Goal: Task Accomplishment & Management: Manage account settings

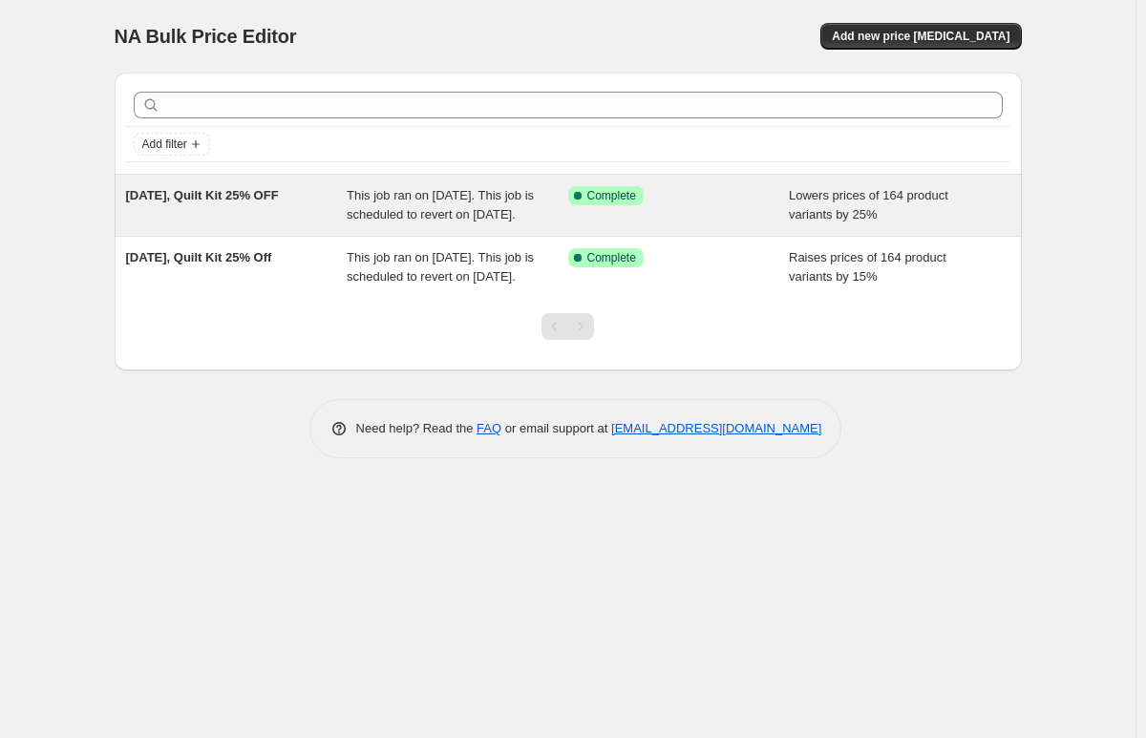
click at [882, 192] on span "Lowers prices of 164 product variants by 25%" at bounding box center [868, 204] width 159 height 33
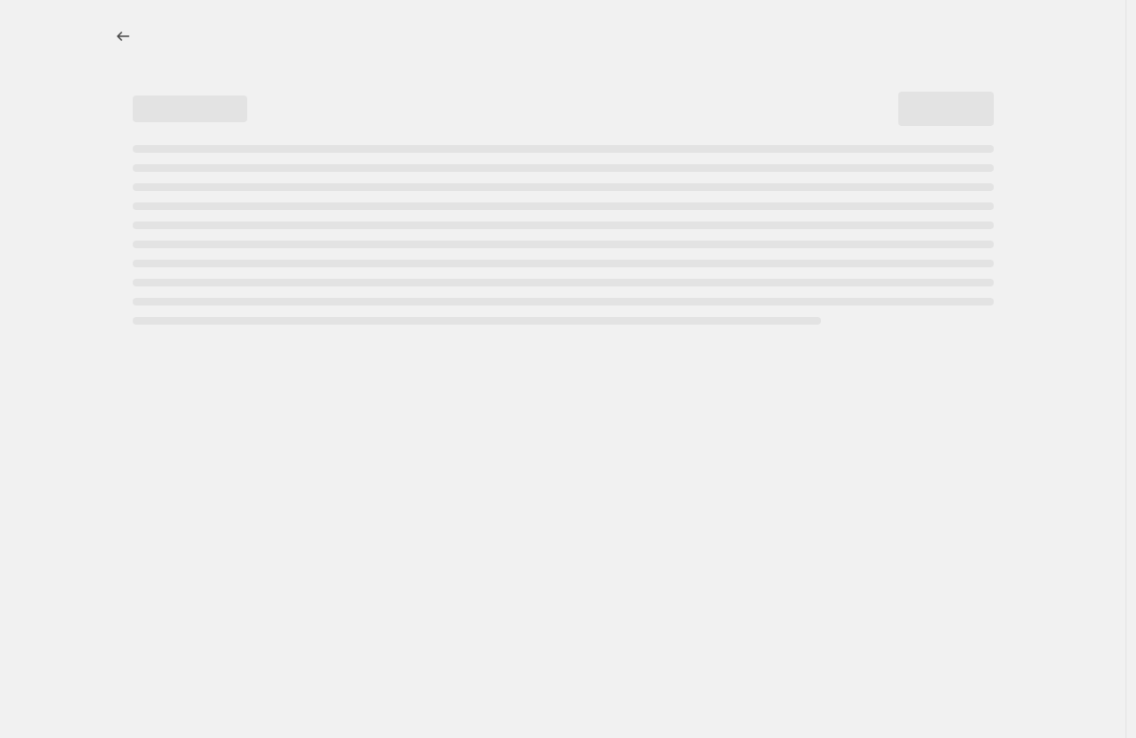
select select "percentage"
select select "collection"
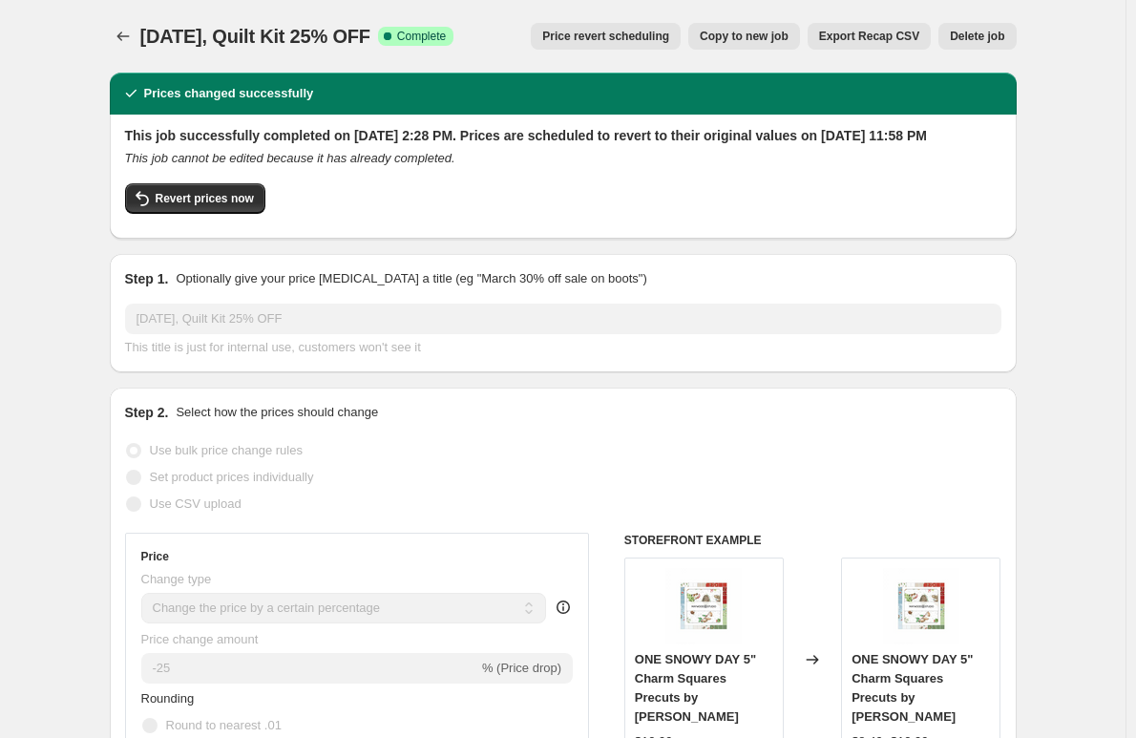
click at [759, 34] on span "Copy to new job" at bounding box center [744, 36] width 89 height 15
select select "percentage"
select select "collection"
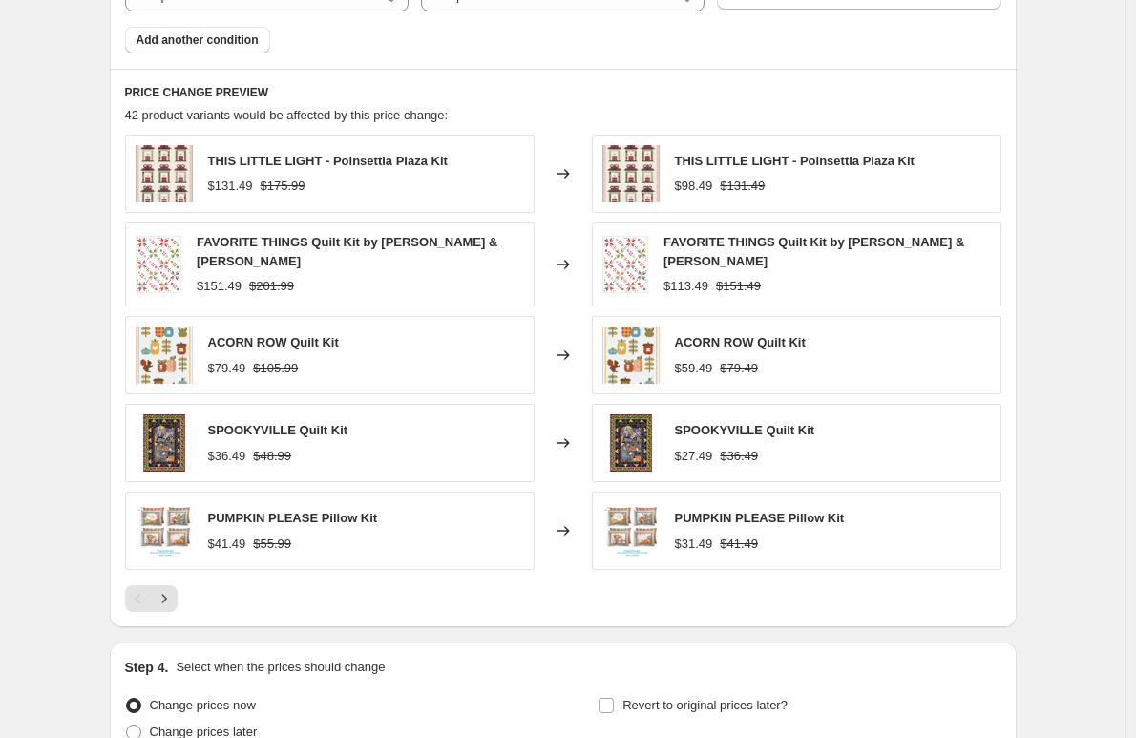
scroll to position [1604, 0]
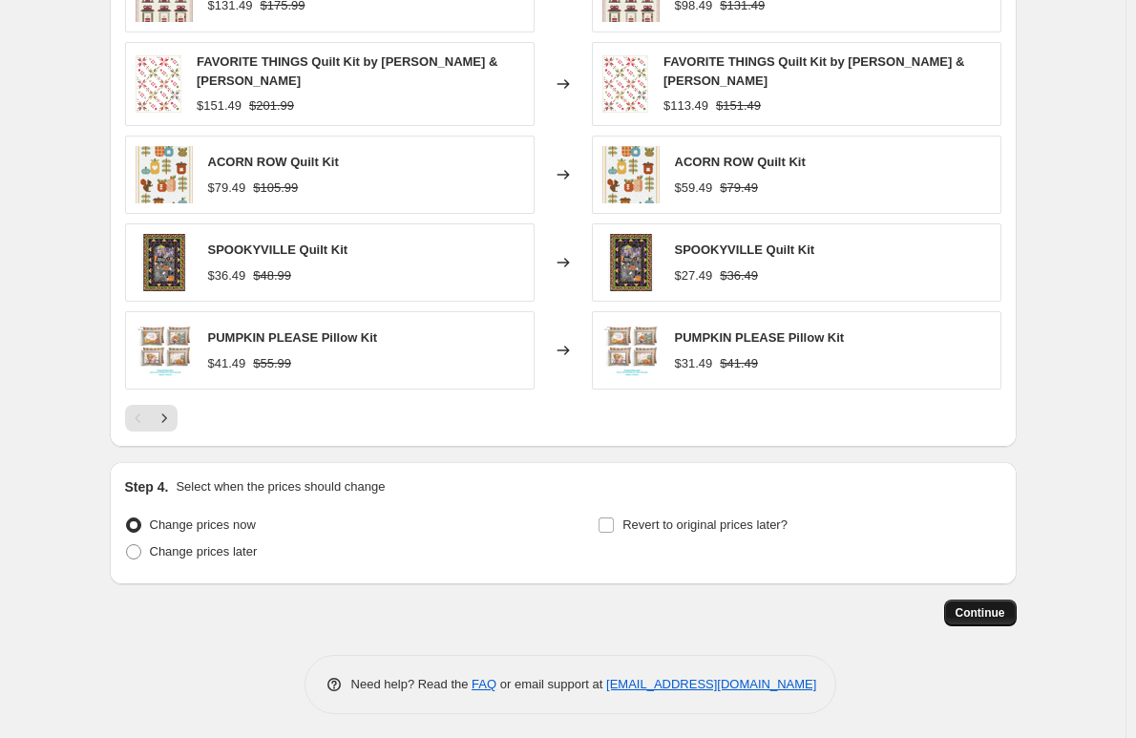
click at [987, 610] on span "Continue" at bounding box center [981, 612] width 50 height 15
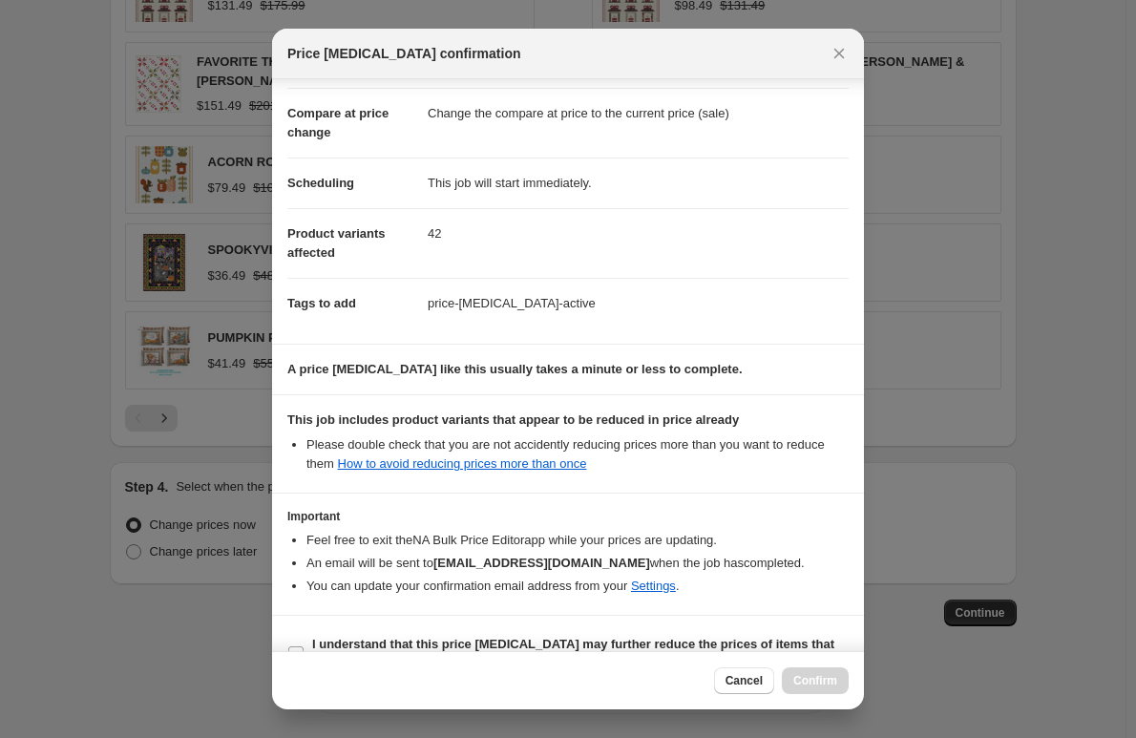
scroll to position [116, 0]
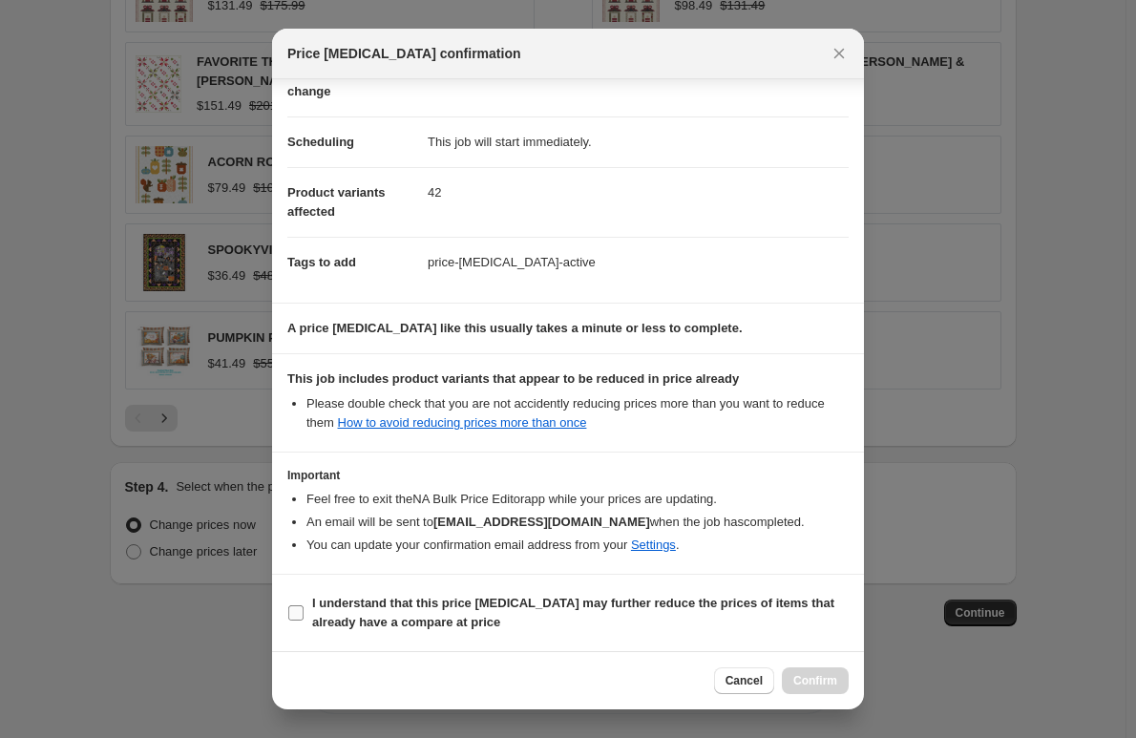
click at [297, 605] on input "I understand that this price [MEDICAL_DATA] may further reduce the prices of it…" at bounding box center [295, 612] width 15 height 15
checkbox input "true"
click at [828, 683] on span "Confirm" at bounding box center [815, 680] width 44 height 15
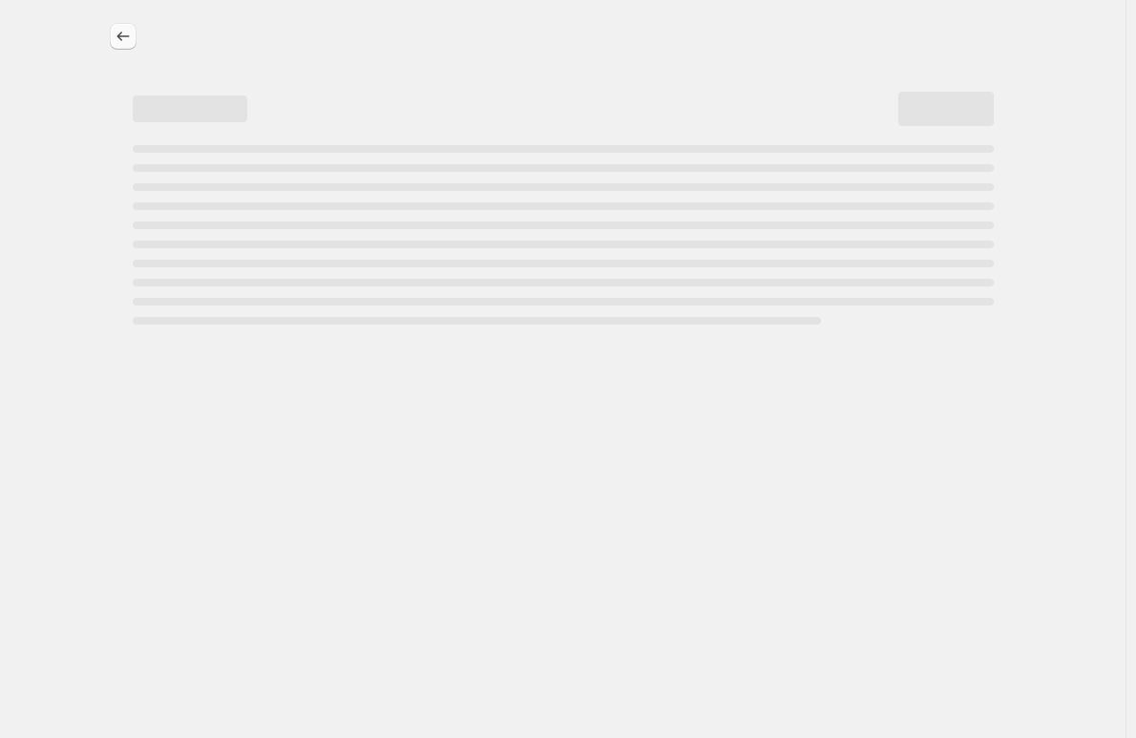
select select "percentage"
select select "collection"
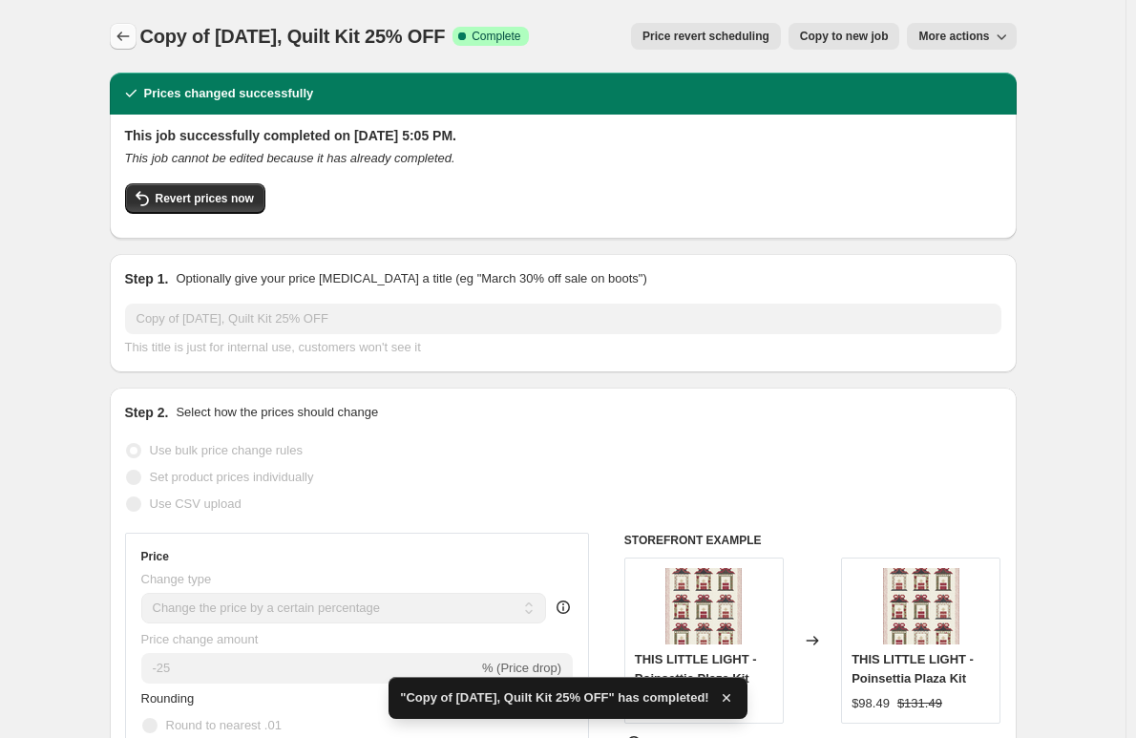
click at [127, 32] on icon "Price change jobs" at bounding box center [123, 36] width 19 height 19
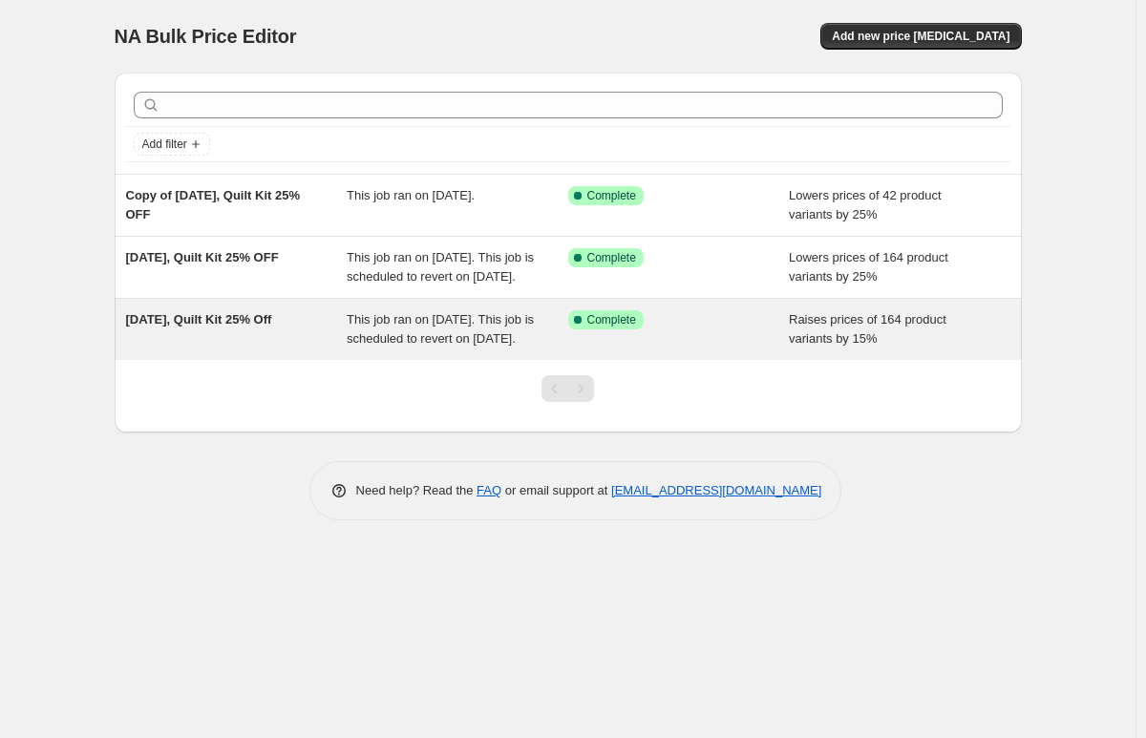
click at [240, 327] on span "[DATE], Quilt Kit 25% Off" at bounding box center [199, 319] width 146 height 14
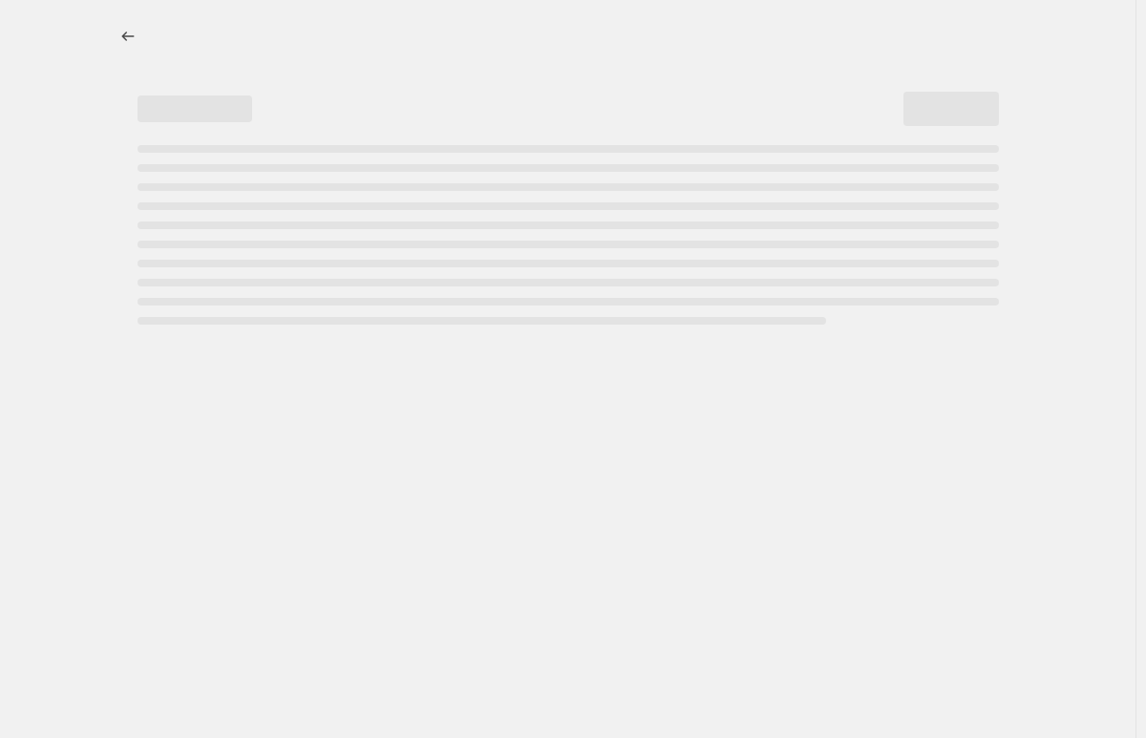
select select "percentage"
select select "remove"
select select "collection"
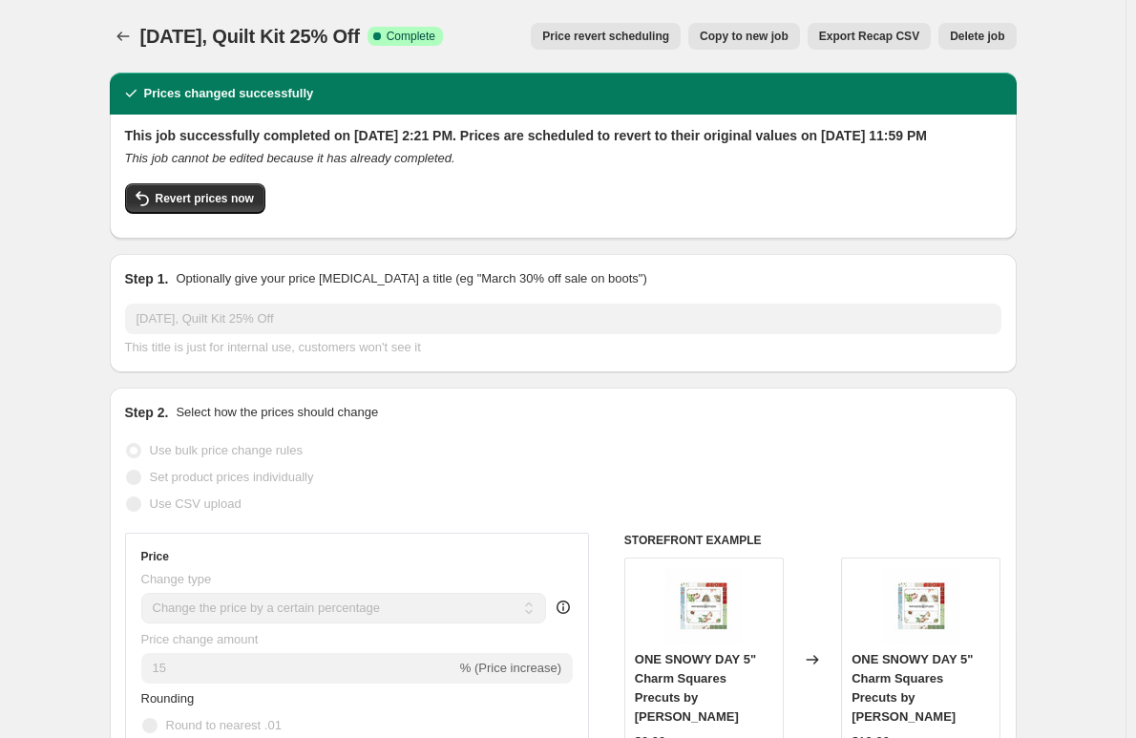
click at [773, 35] on span "Copy to new job" at bounding box center [744, 36] width 89 height 15
select select "percentage"
select select "remove"
select select "collection"
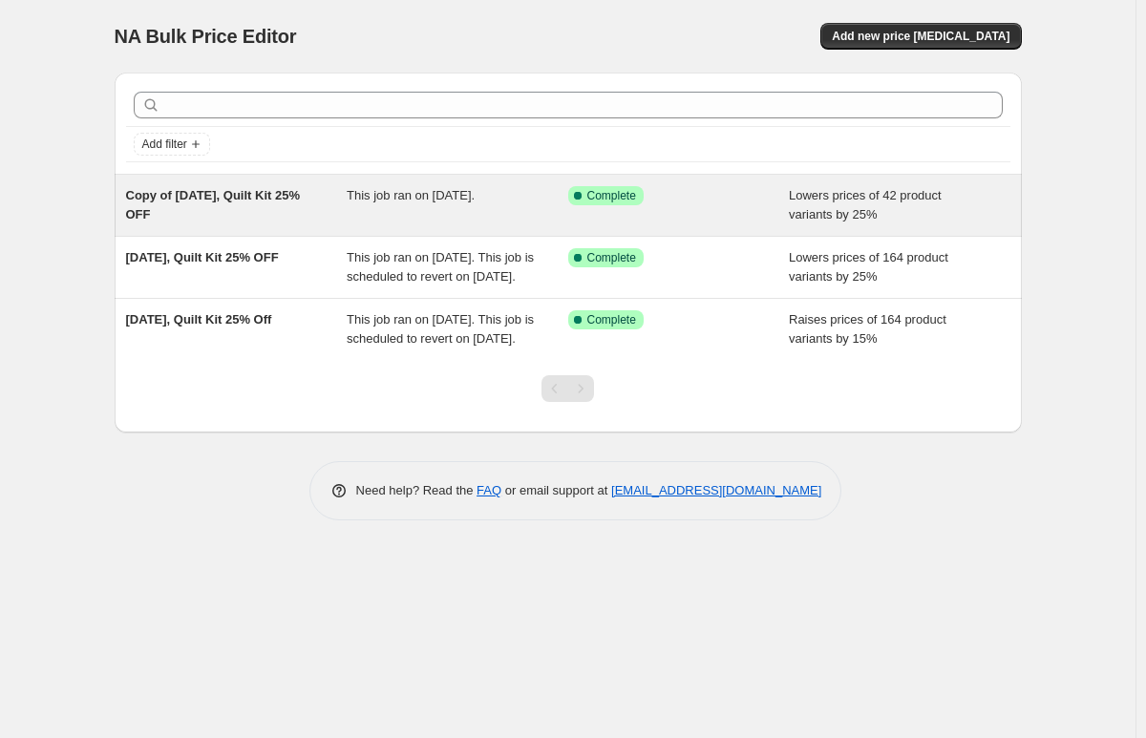
click at [840, 197] on span "Lowers prices of 42 product variants by 25%" at bounding box center [865, 204] width 153 height 33
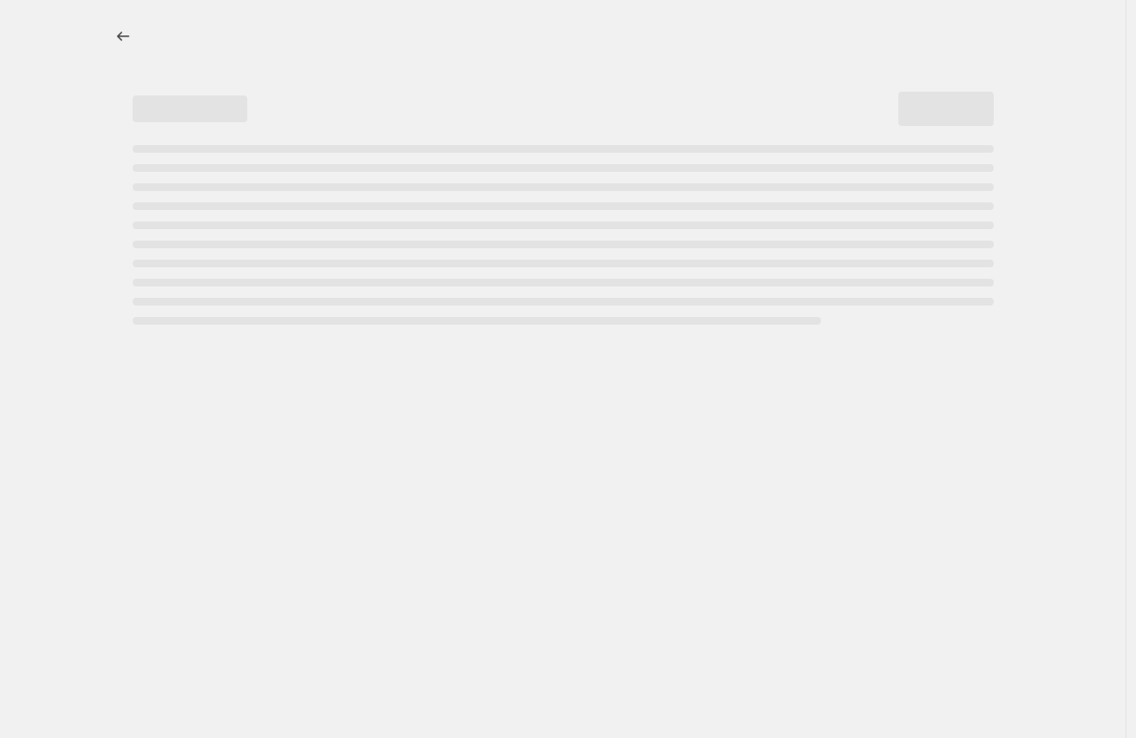
select select "percentage"
select select "collection"
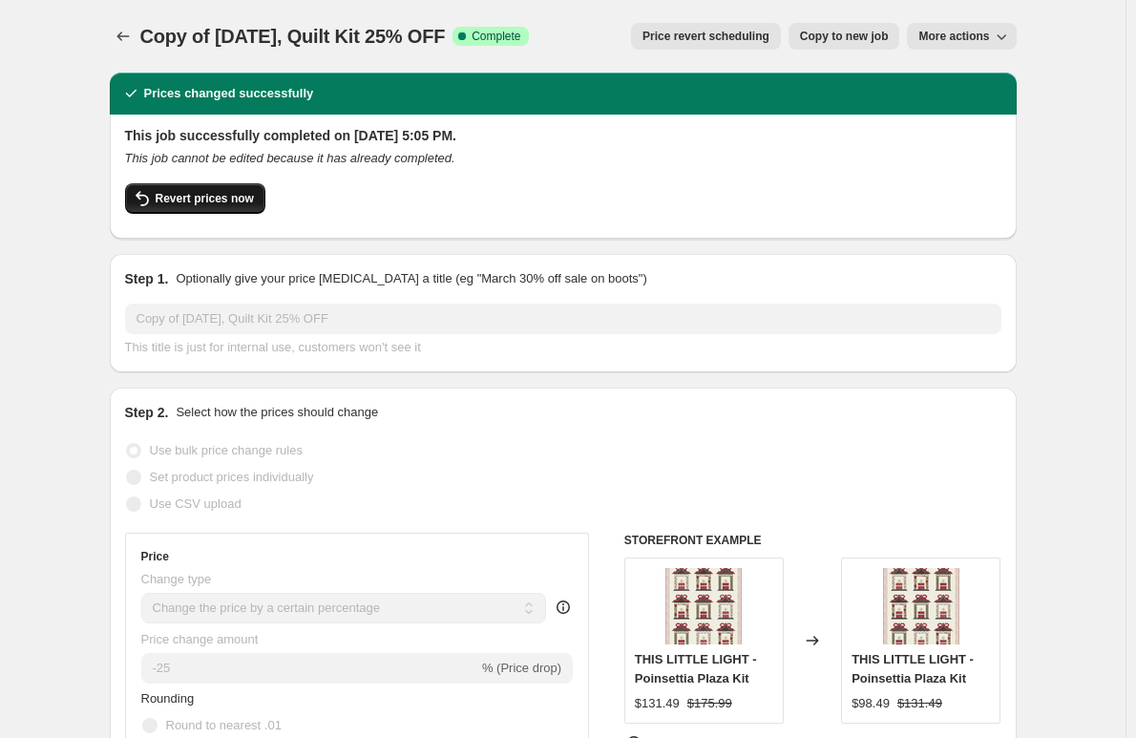
click at [183, 198] on span "Revert prices now" at bounding box center [205, 198] width 98 height 15
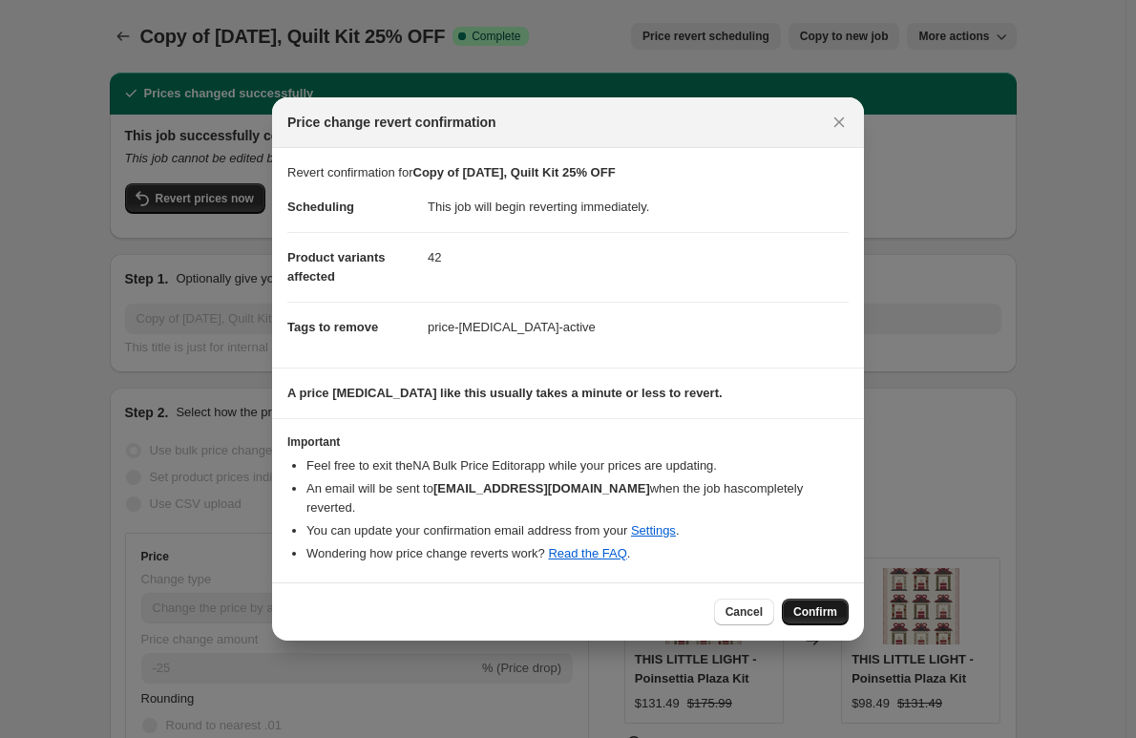
click at [814, 604] on span "Confirm" at bounding box center [815, 611] width 44 height 15
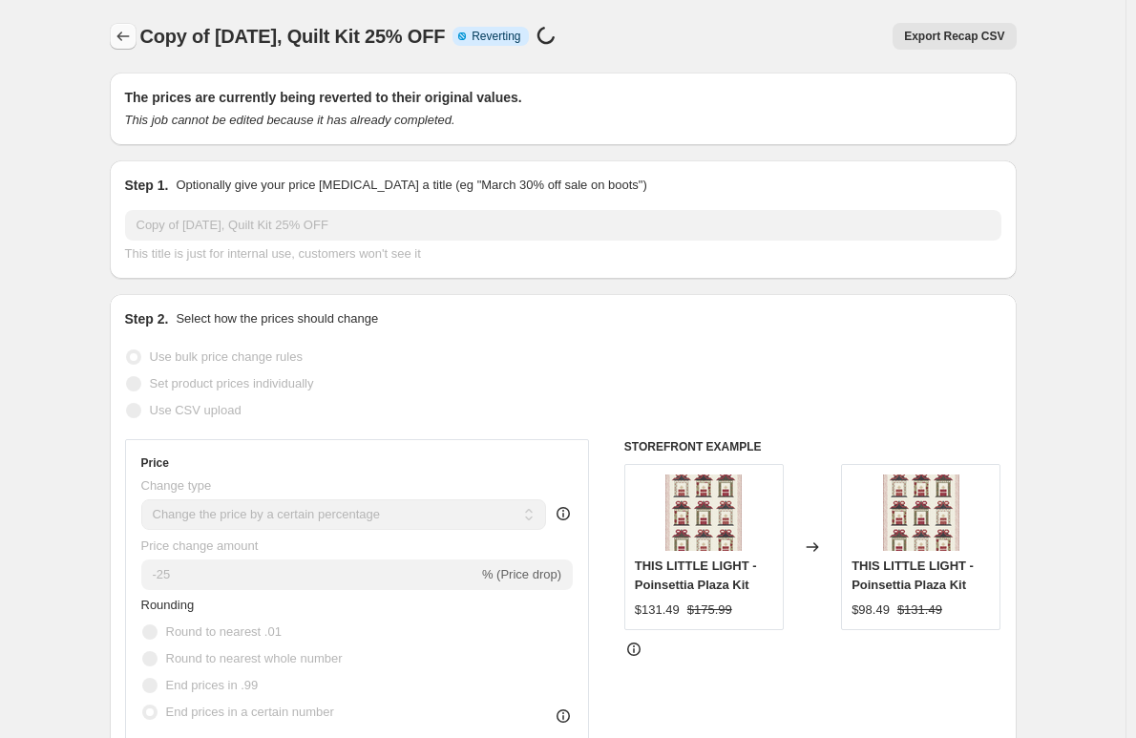
click at [128, 32] on icon "Price change jobs" at bounding box center [123, 36] width 19 height 19
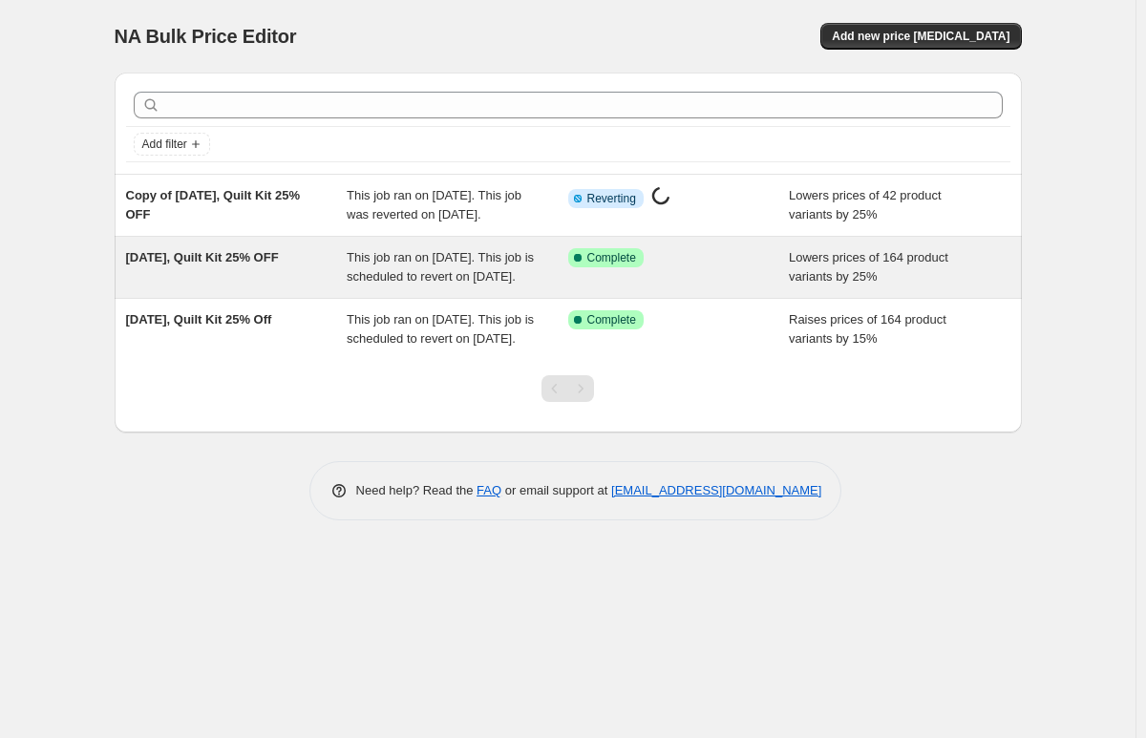
click at [218, 264] on span "[DATE], Quilt Kit 25% OFF" at bounding box center [202, 257] width 153 height 14
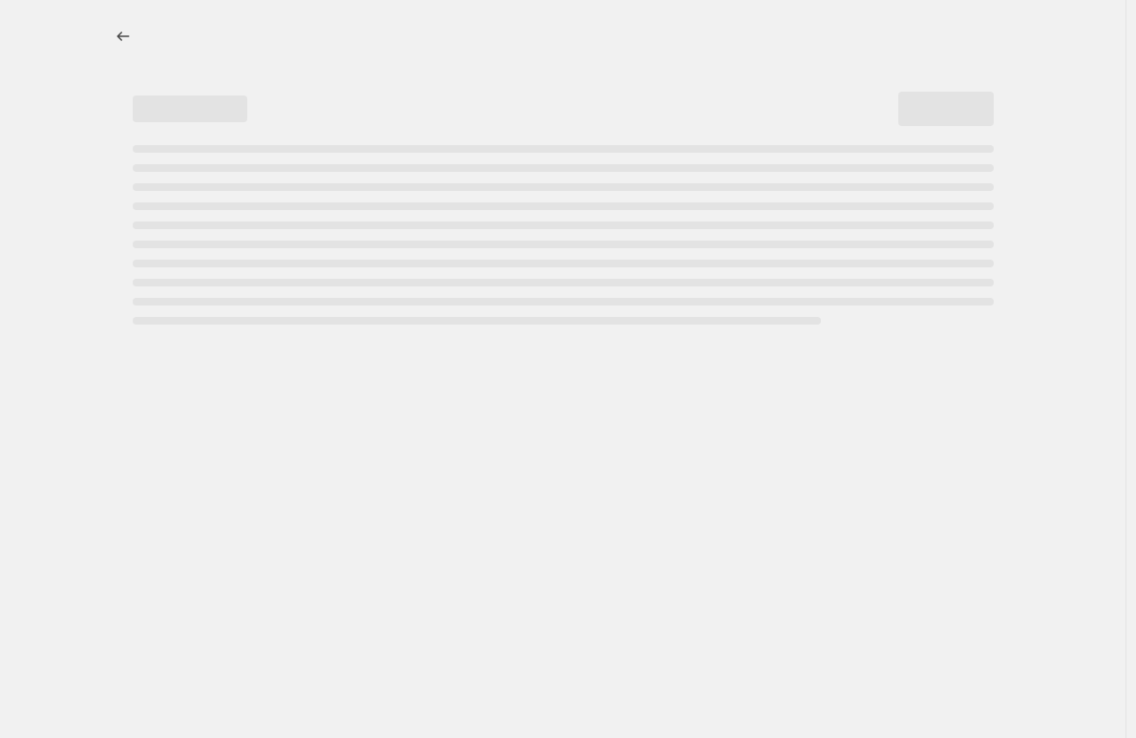
select select "percentage"
select select "collection"
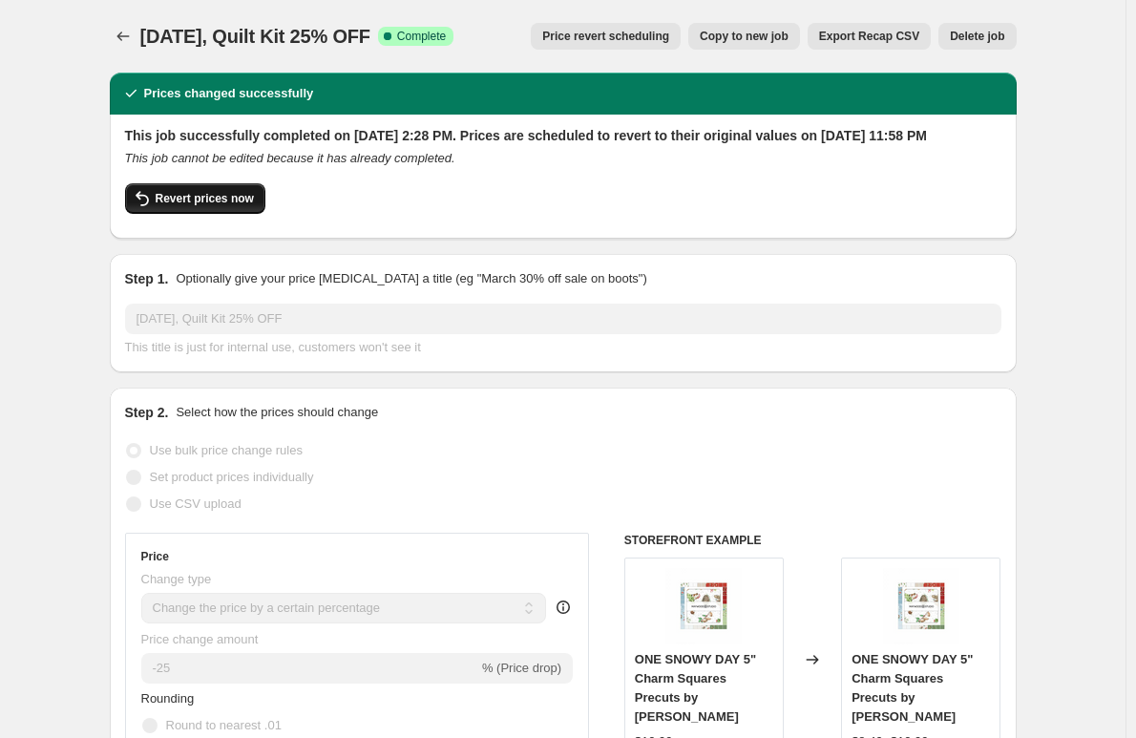
click at [201, 206] on span "Revert prices now" at bounding box center [205, 198] width 98 height 15
checkbox input "false"
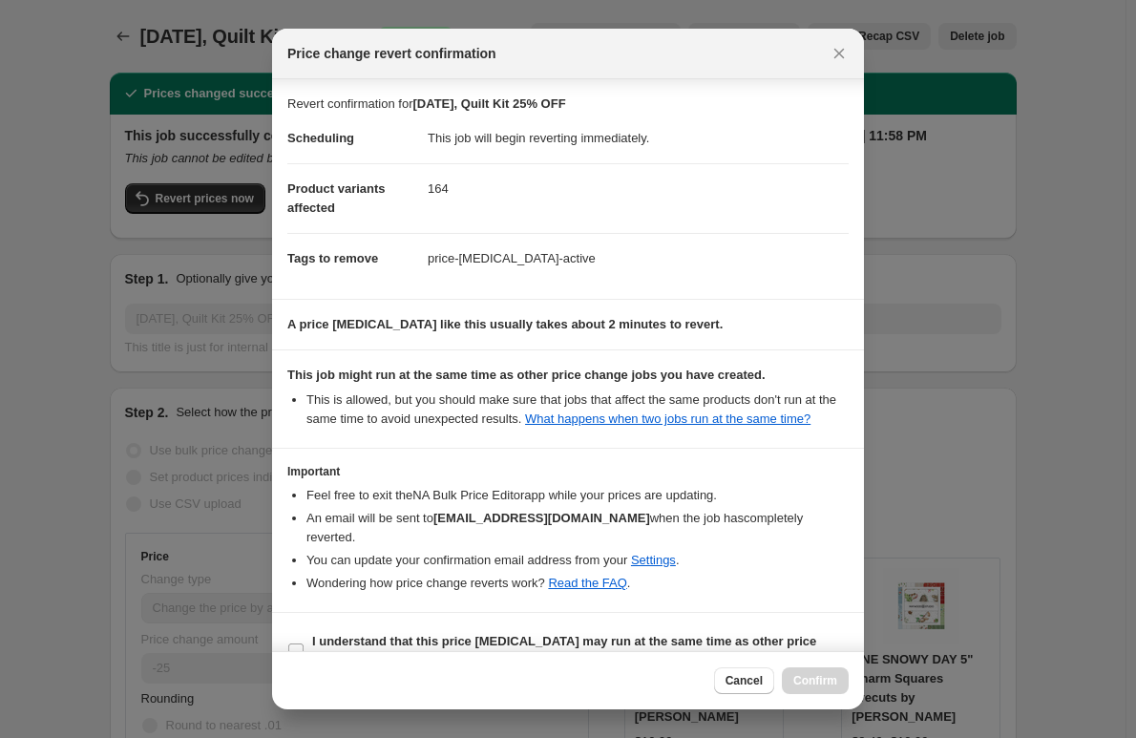
scroll to position [19, 0]
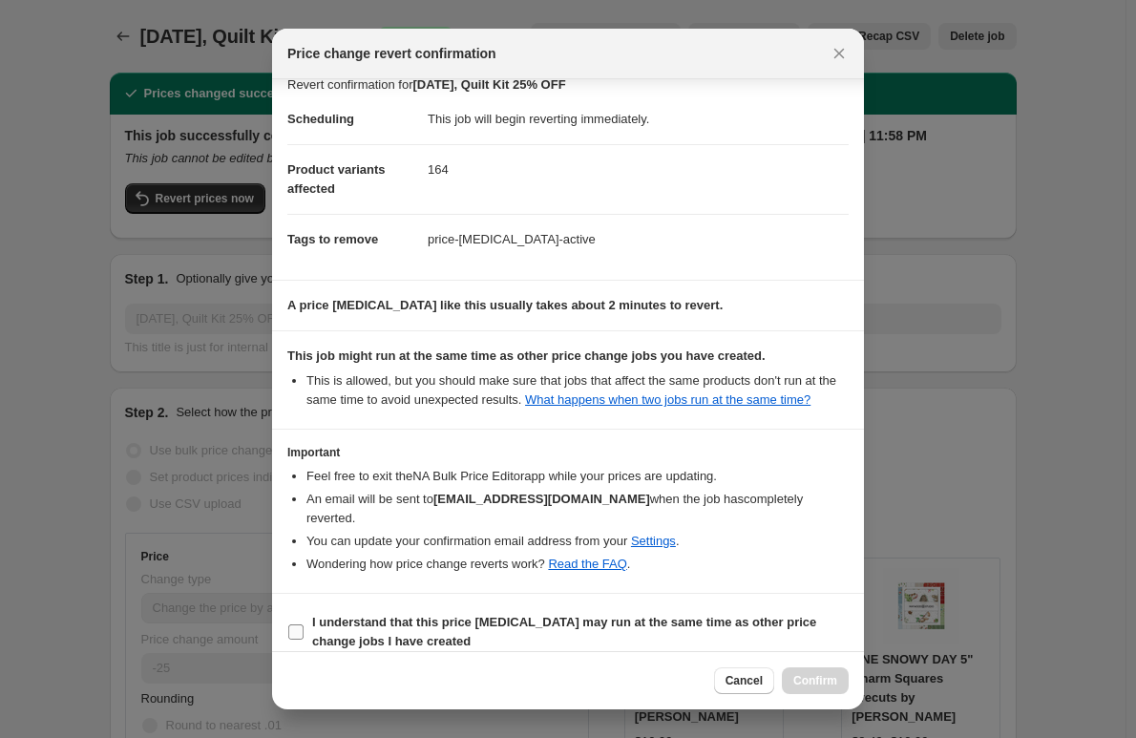
drag, startPoint x: 295, startPoint y: 607, endPoint x: 323, endPoint y: 621, distance: 30.7
click at [295, 624] on input "I understand that this price [MEDICAL_DATA] may run at the same time as other p…" at bounding box center [295, 631] width 15 height 15
checkbox input "true"
click at [831, 679] on span "Confirm" at bounding box center [815, 680] width 44 height 15
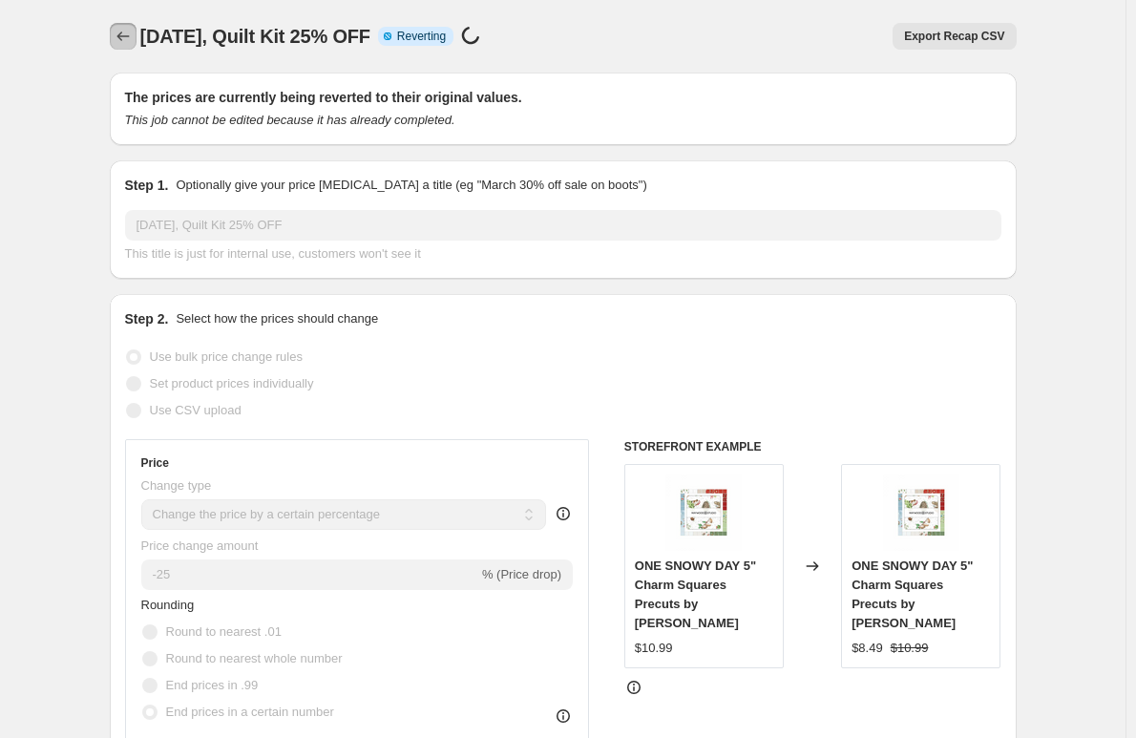
click at [131, 34] on icon "Price change jobs" at bounding box center [123, 36] width 19 height 19
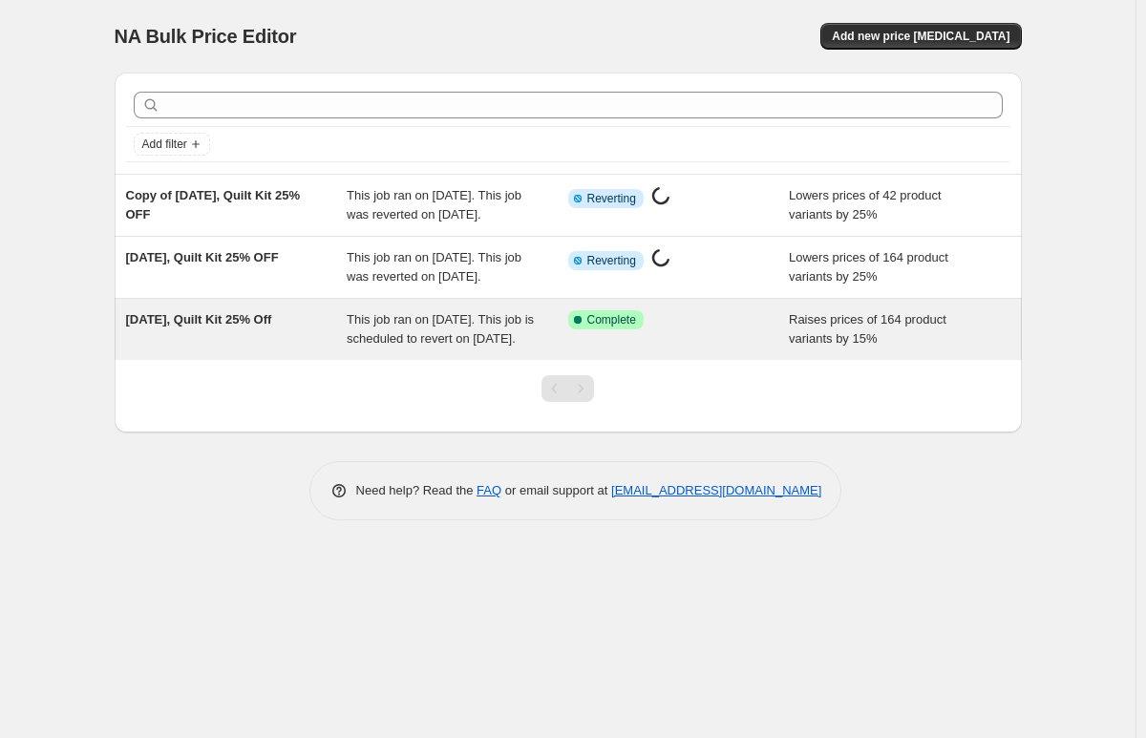
click at [180, 327] on span "[DATE], Quilt Kit 25% Off" at bounding box center [199, 319] width 146 height 14
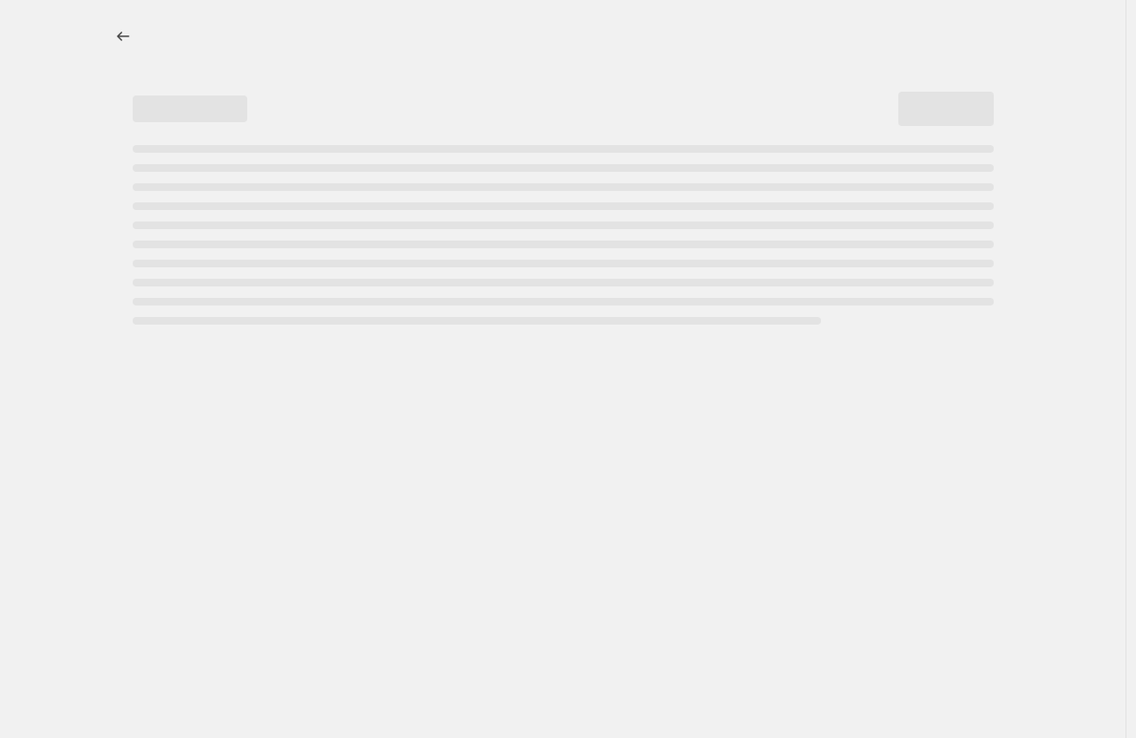
select select "percentage"
select select "remove"
select select "collection"
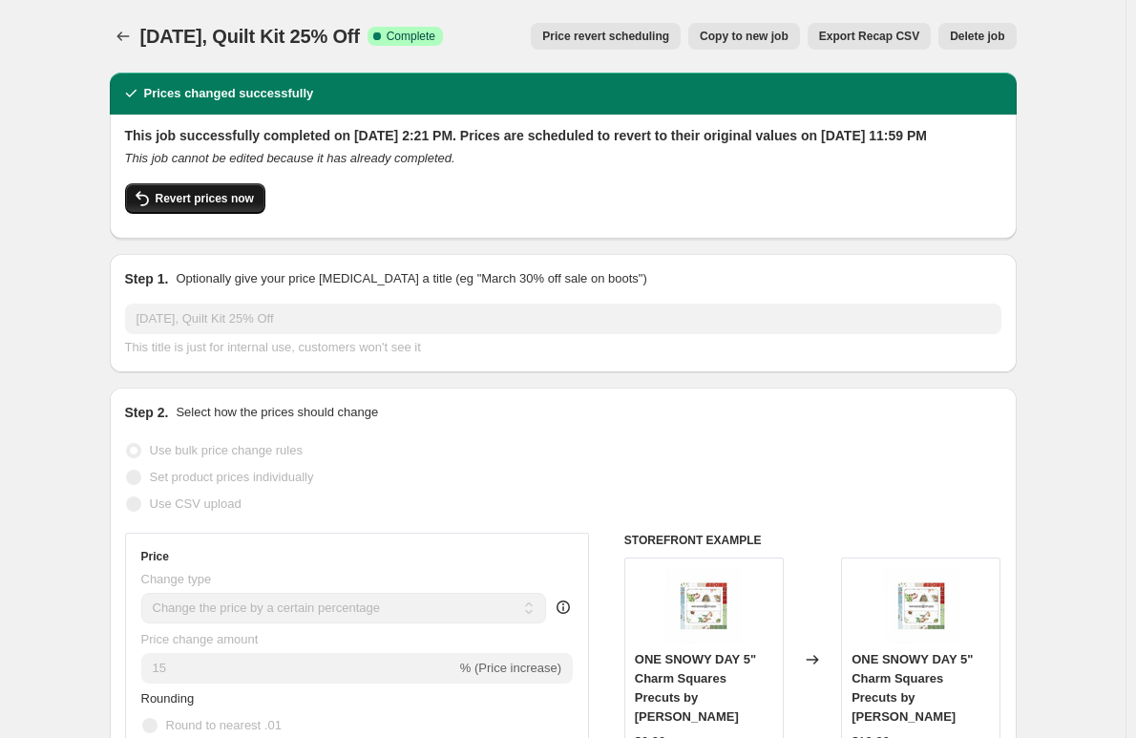
click at [177, 206] on span "Revert prices now" at bounding box center [205, 198] width 98 height 15
checkbox input "false"
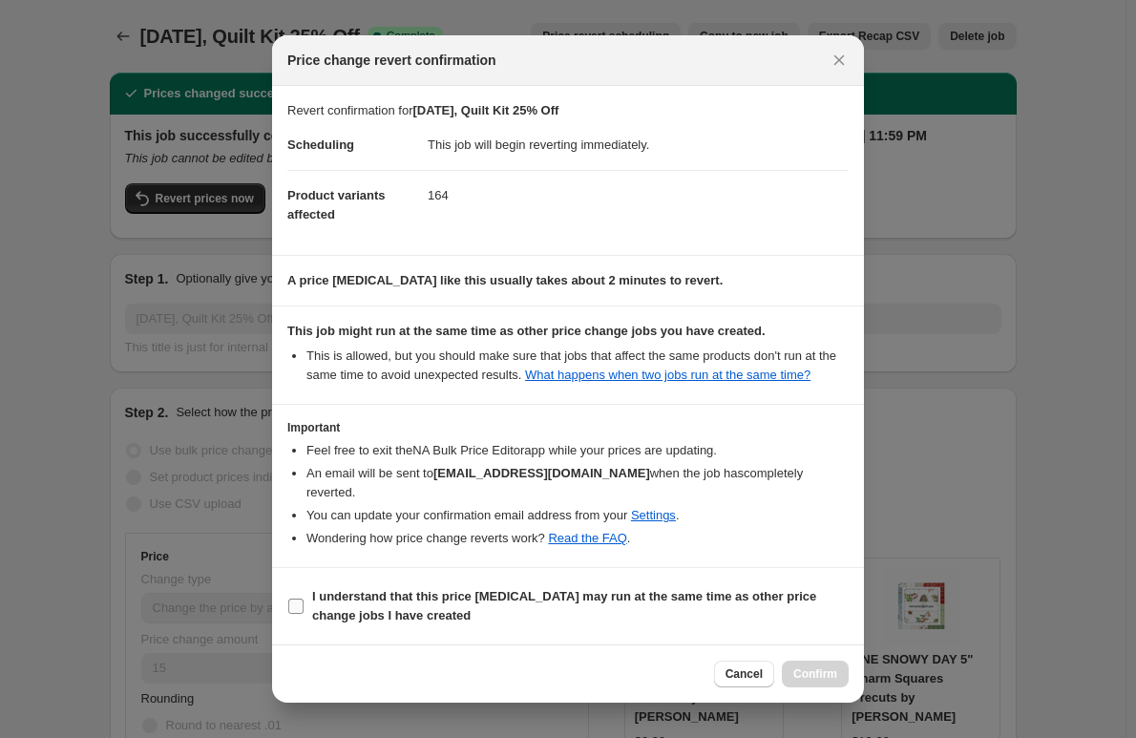
drag, startPoint x: 287, startPoint y: 602, endPoint x: 299, endPoint y: 604, distance: 11.8
click at [285, 602] on section "I understand that this price [MEDICAL_DATA] may run at the same time as other p…" at bounding box center [568, 606] width 592 height 76
click at [295, 599] on input "I understand that this price [MEDICAL_DATA] may run at the same time as other p…" at bounding box center [295, 606] width 15 height 15
checkbox input "true"
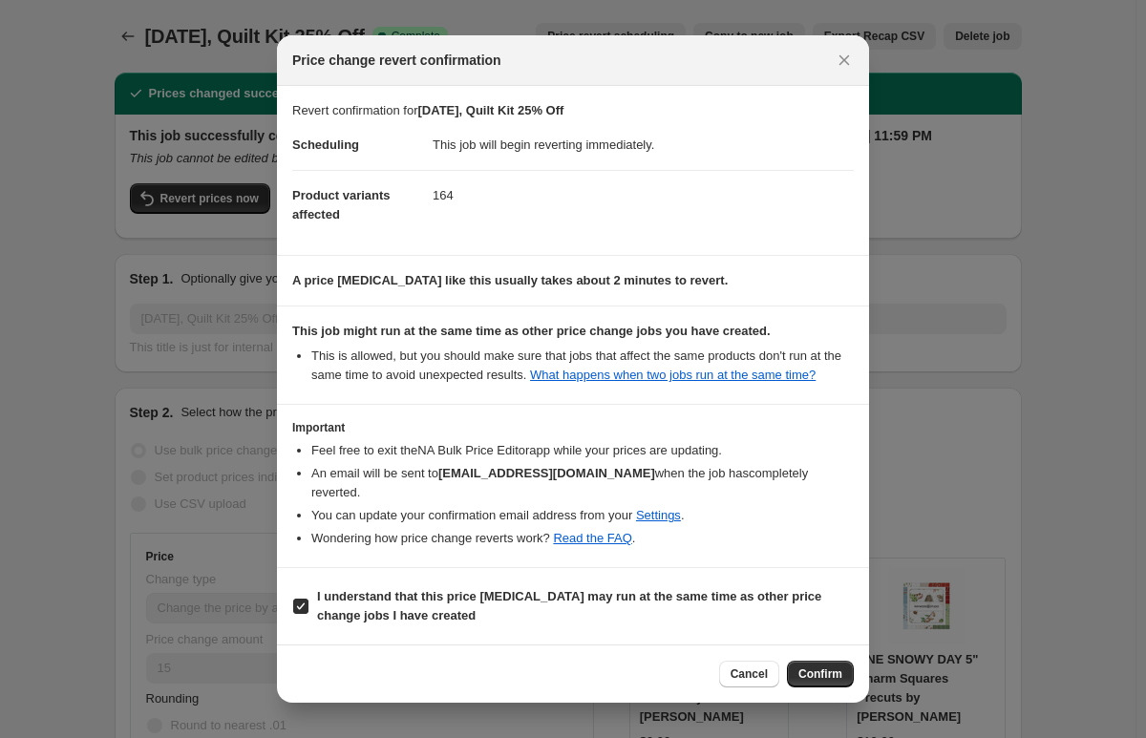
select select "percentage"
select select "remove"
select select "collection"
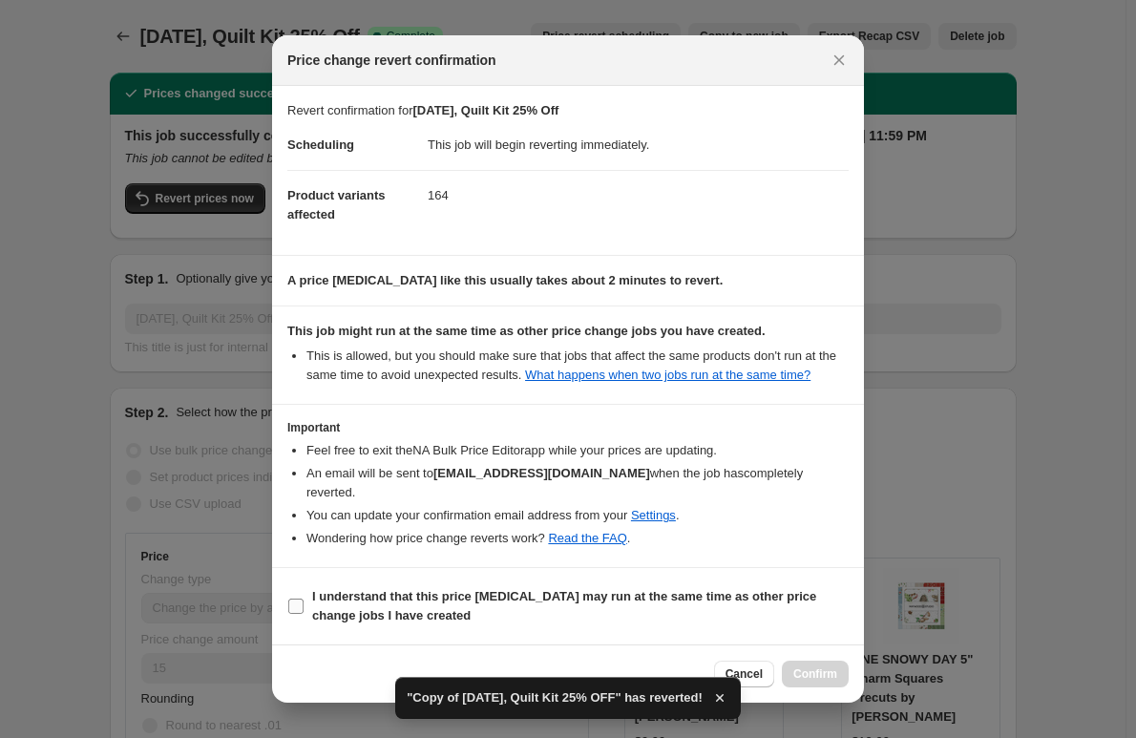
click at [296, 599] on input "I understand that this price [MEDICAL_DATA] may run at the same time as other p…" at bounding box center [295, 606] width 15 height 15
checkbox input "true"
click at [804, 666] on span "Confirm" at bounding box center [815, 673] width 44 height 15
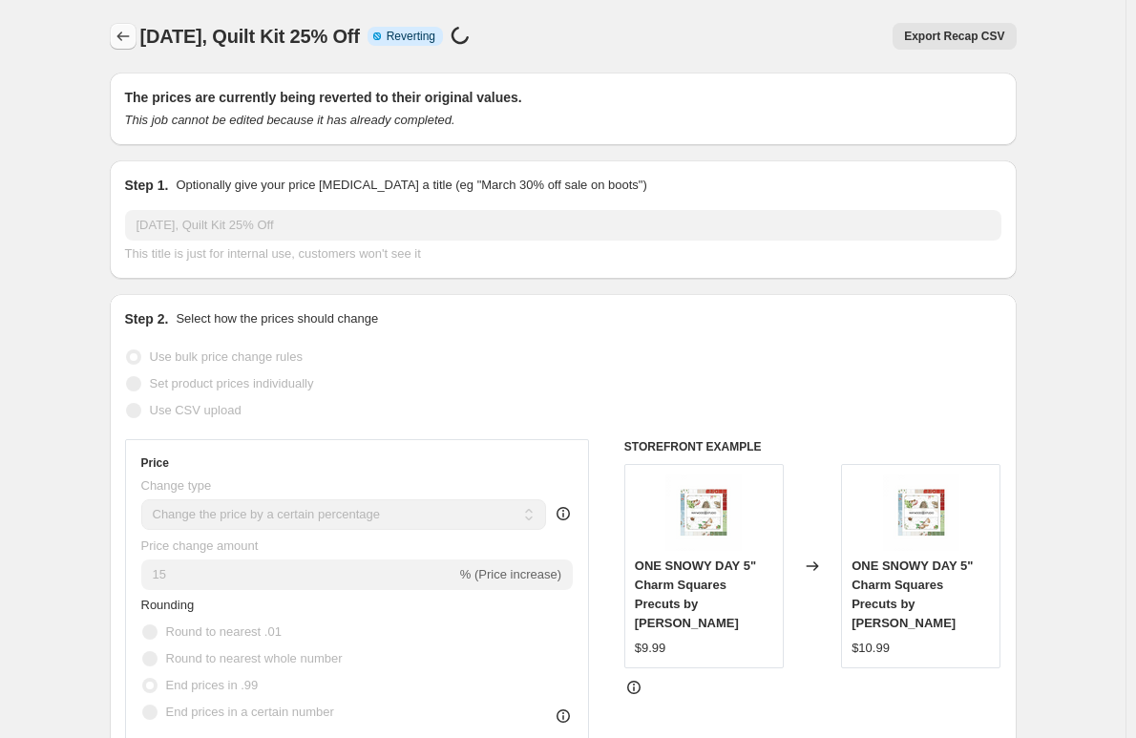
click at [133, 32] on icon "Price change jobs" at bounding box center [123, 36] width 19 height 19
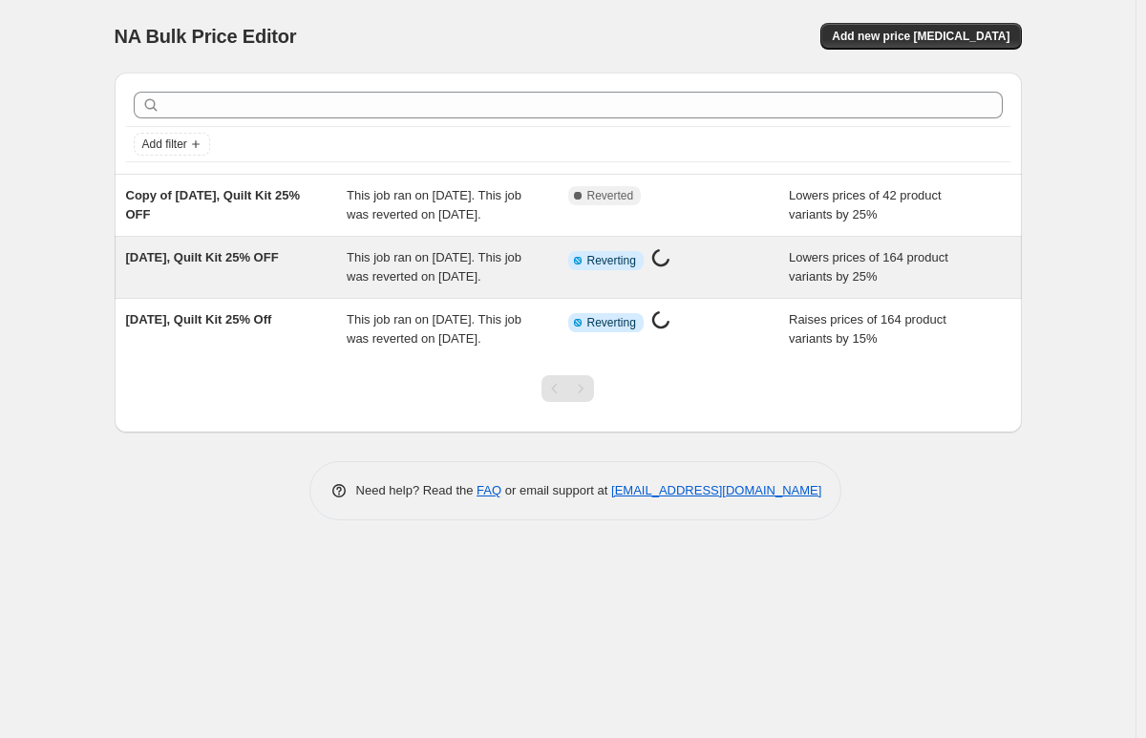
click at [192, 264] on span "[DATE], Quilt Kit 25% OFF" at bounding box center [202, 257] width 153 height 14
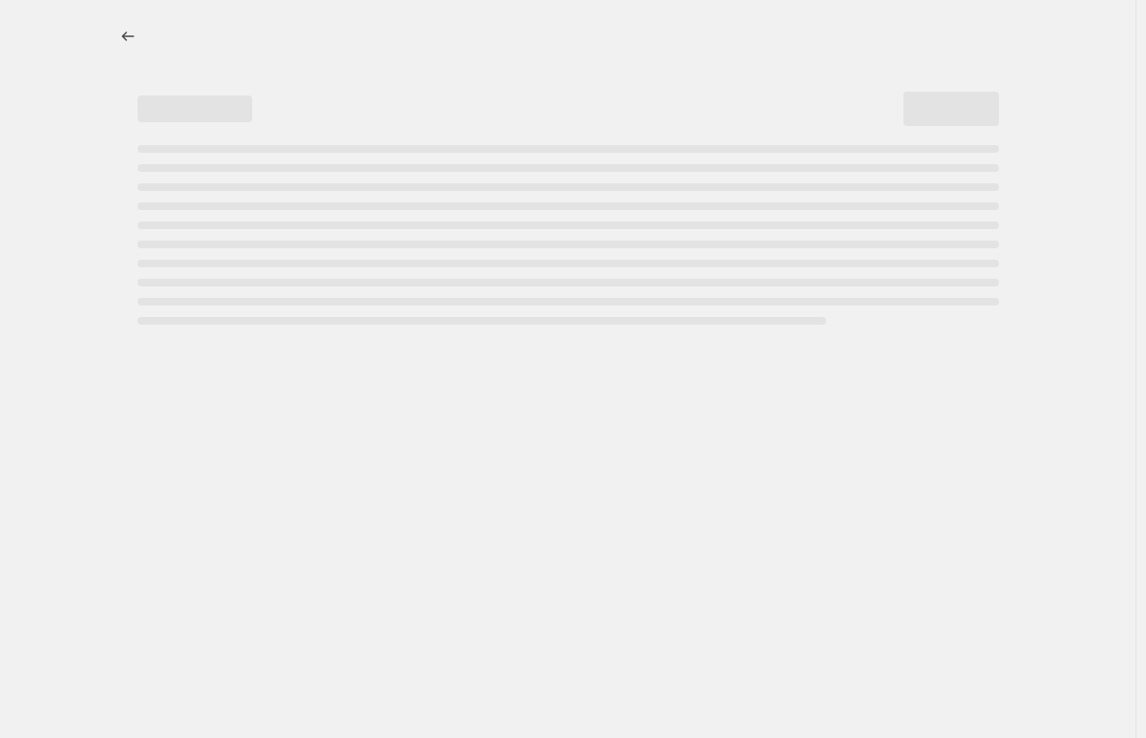
select select "percentage"
select select "collection"
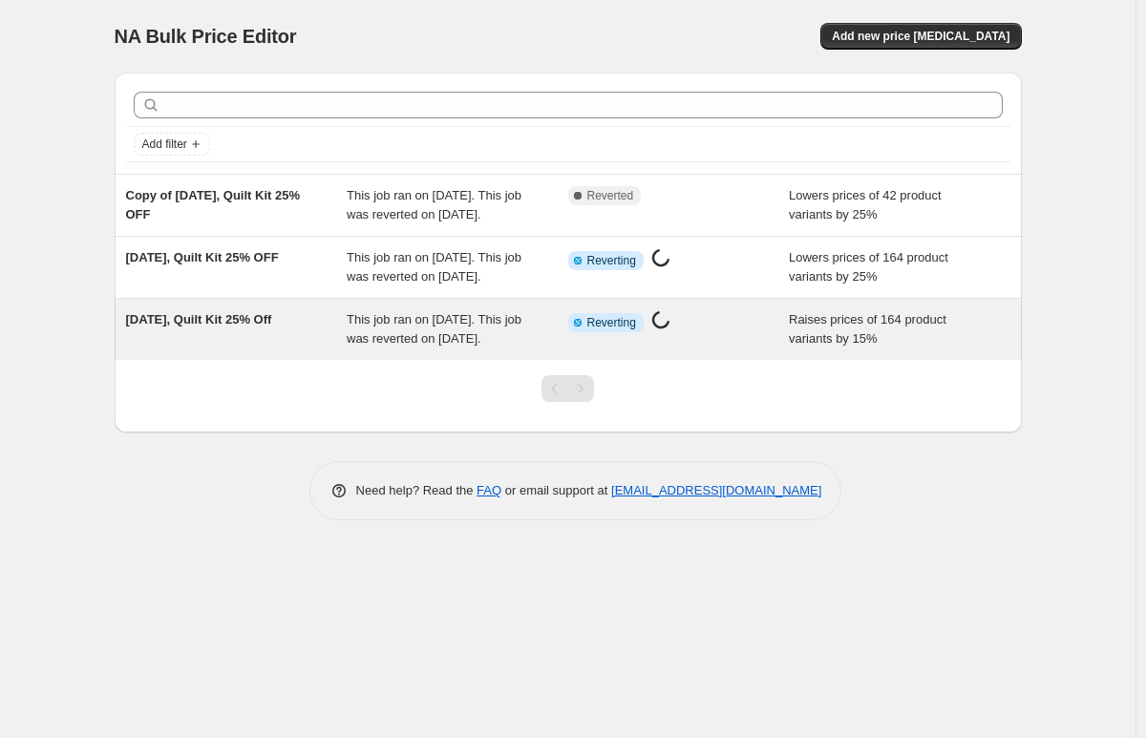
click at [250, 327] on span "[DATE], Quilt Kit 25% Off" at bounding box center [199, 319] width 146 height 14
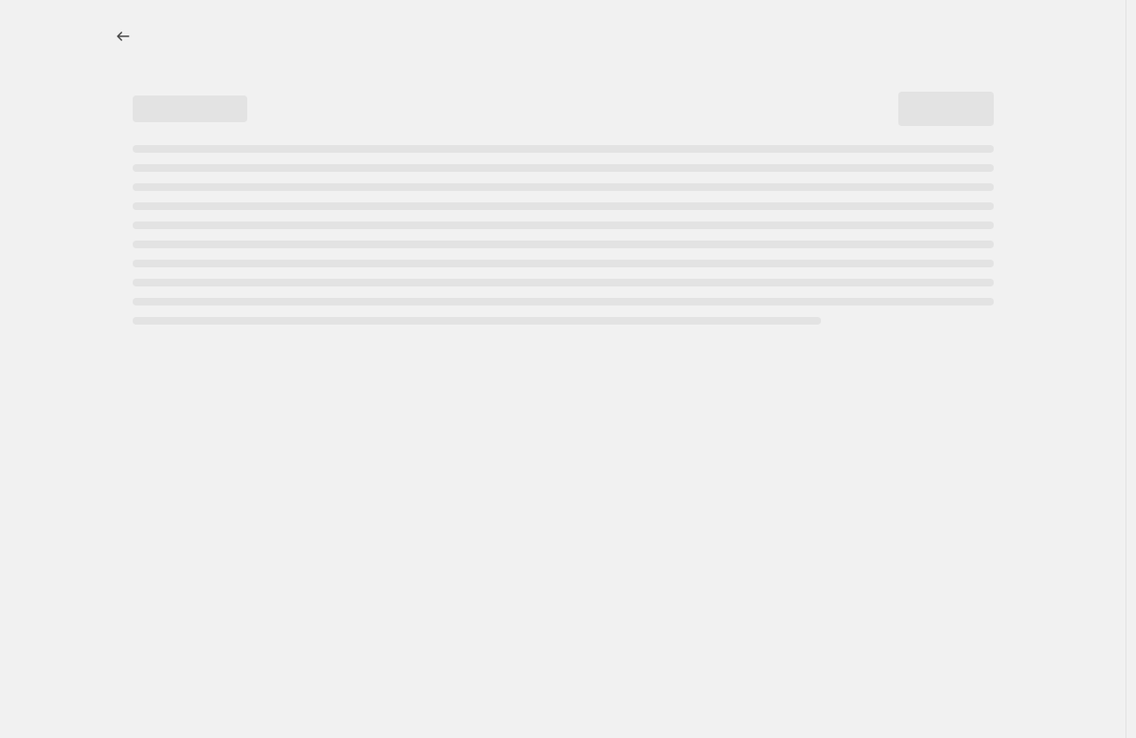
select select "percentage"
select select "remove"
select select "collection"
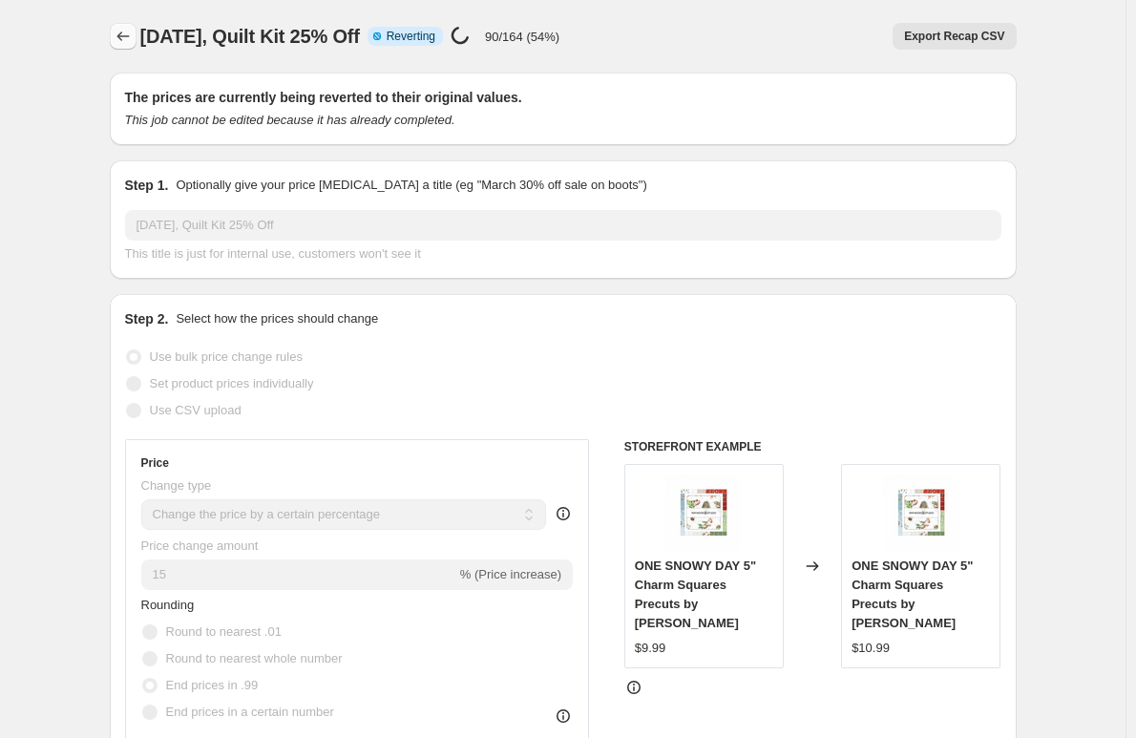
click at [133, 32] on icon "Price change jobs" at bounding box center [123, 36] width 19 height 19
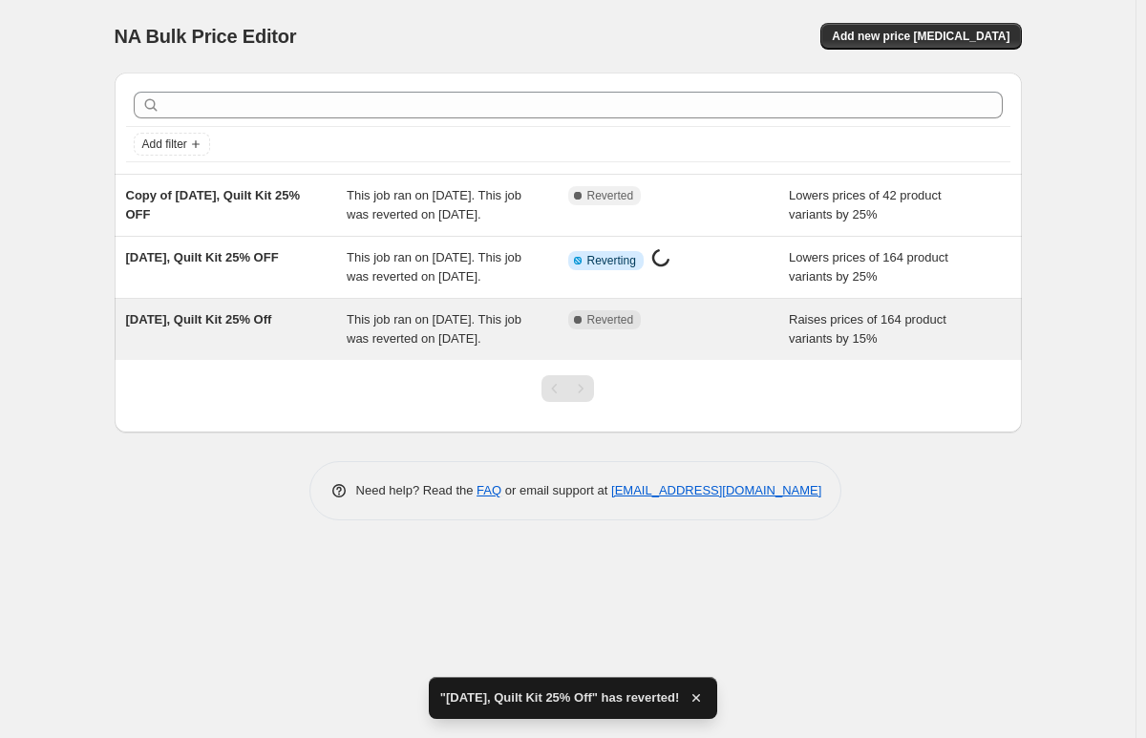
click at [252, 327] on span "[DATE], Quilt Kit 25% Off" at bounding box center [199, 319] width 146 height 14
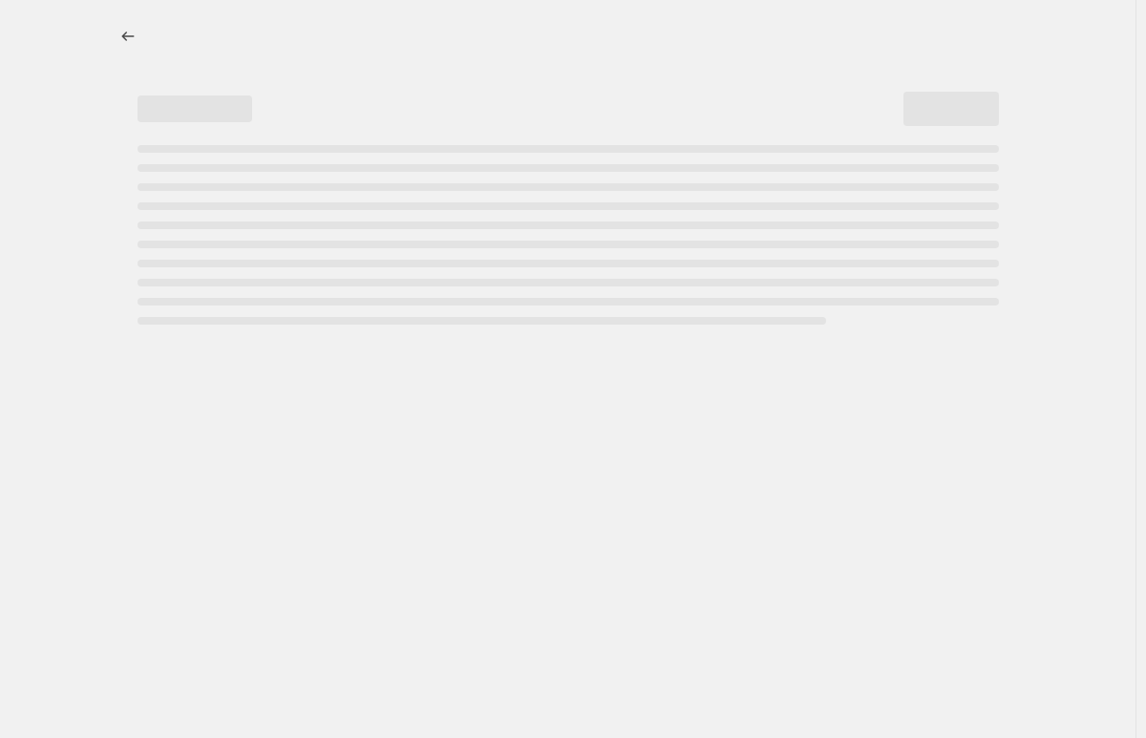
select select "percentage"
select select "remove"
select select "collection"
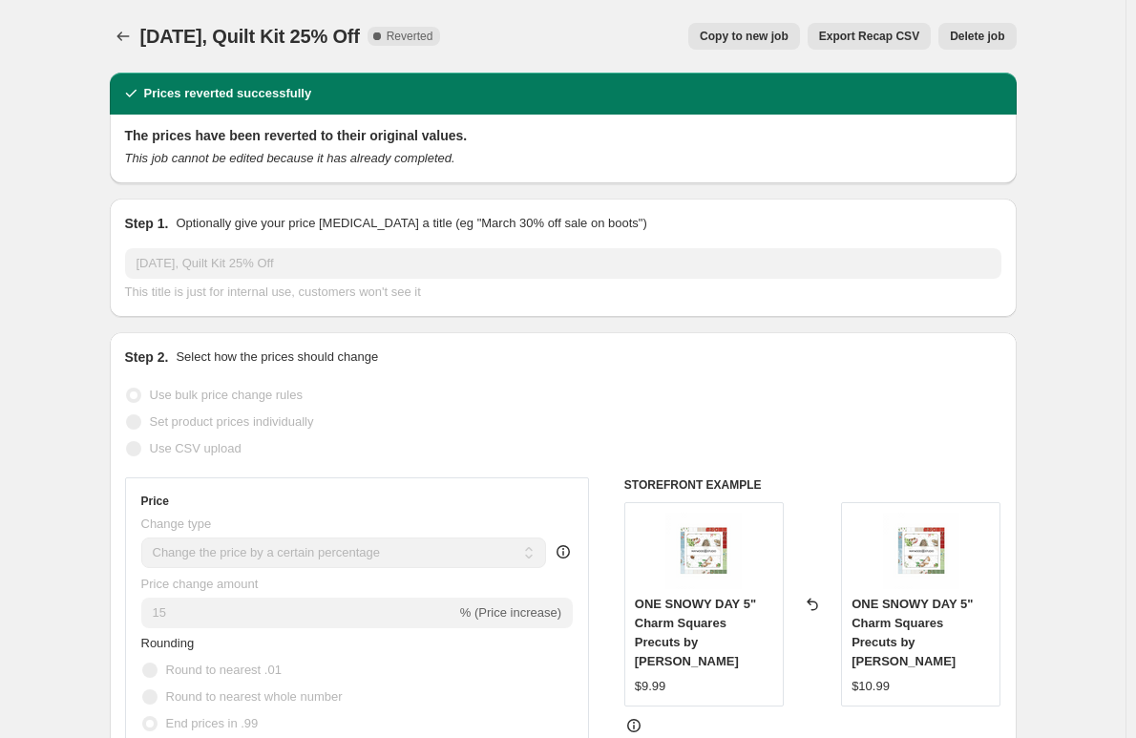
click at [766, 32] on span "Copy to new job" at bounding box center [744, 36] width 89 height 15
select select "percentage"
select select "remove"
select select "collection"
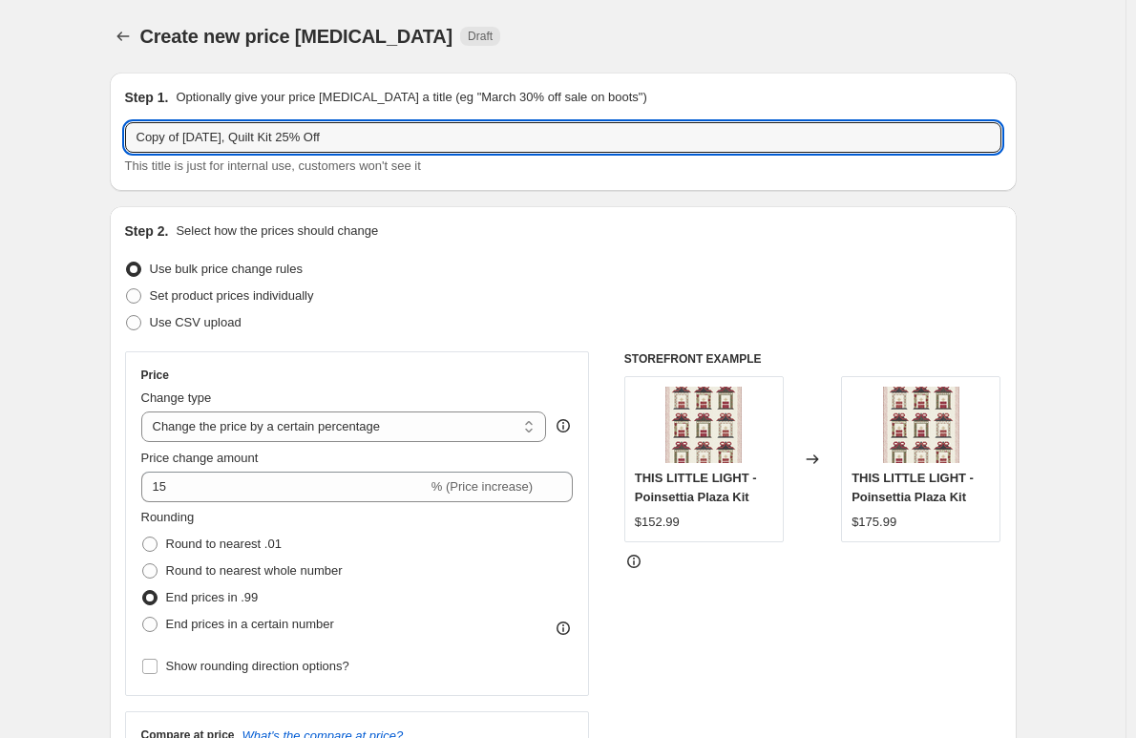
drag, startPoint x: 189, startPoint y: 134, endPoint x: 91, endPoint y: 114, distance: 100.4
drag, startPoint x: 267, startPoint y: 133, endPoint x: 325, endPoint y: 139, distance: 57.7
click at [325, 139] on input "[DATE], Quilt Kit 25% Off" at bounding box center [563, 137] width 876 height 31
type input "[DATE], Quilt Kit 15% UP"
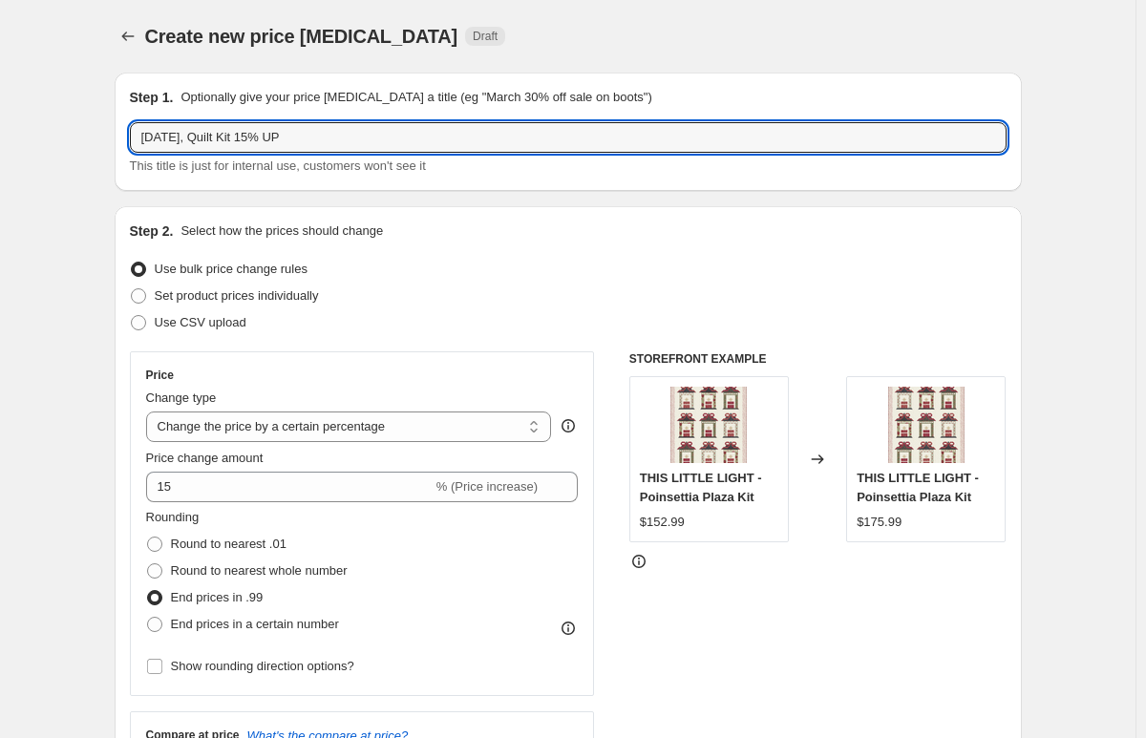
select select "percentage"
select select "remove"
select select "collection"
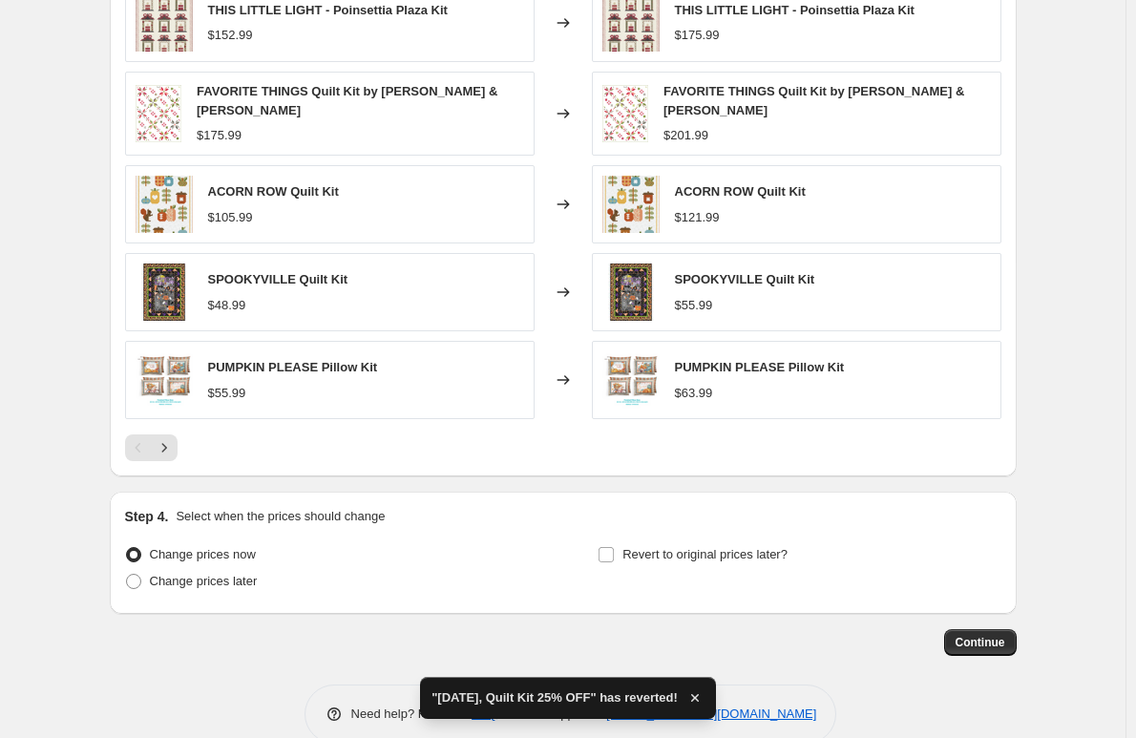
scroll to position [1386, 0]
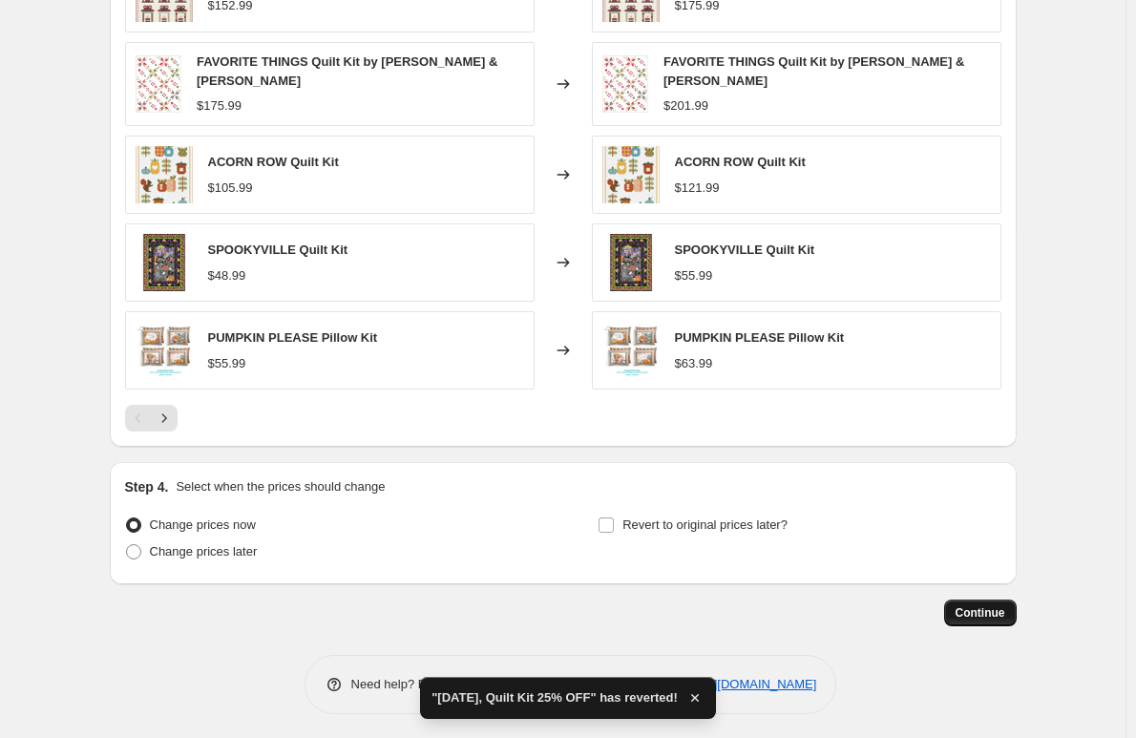
click at [1003, 605] on span "Continue" at bounding box center [981, 612] width 50 height 15
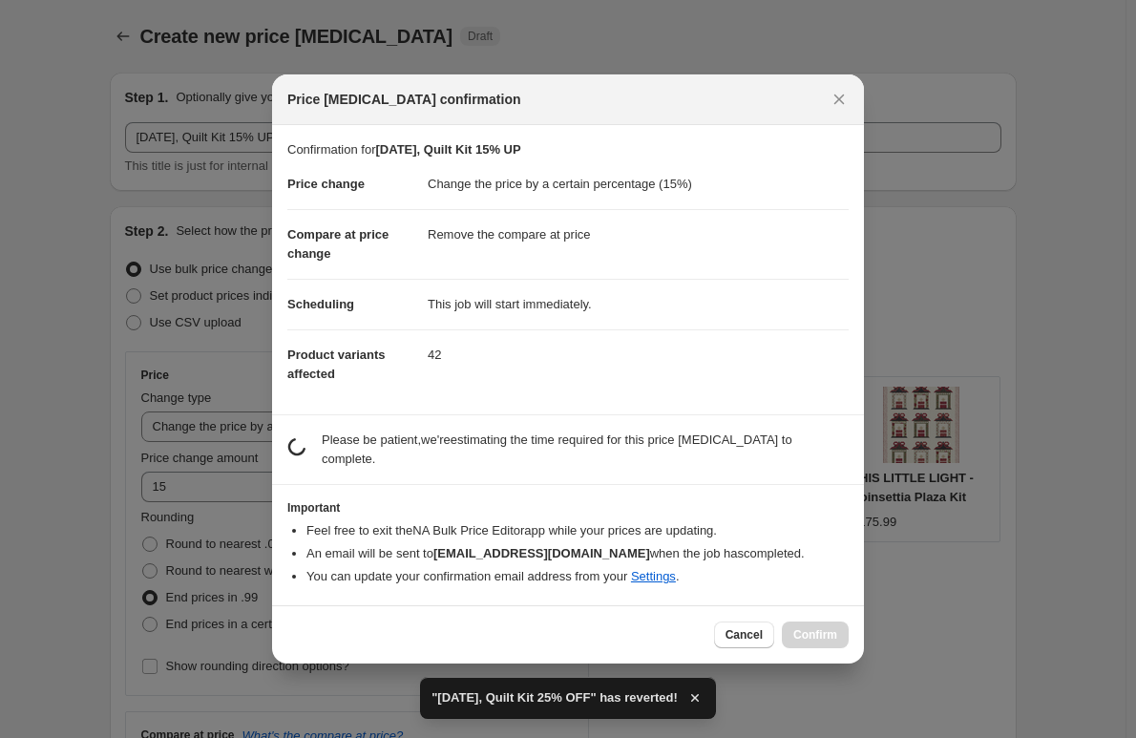
scroll to position [0, 0]
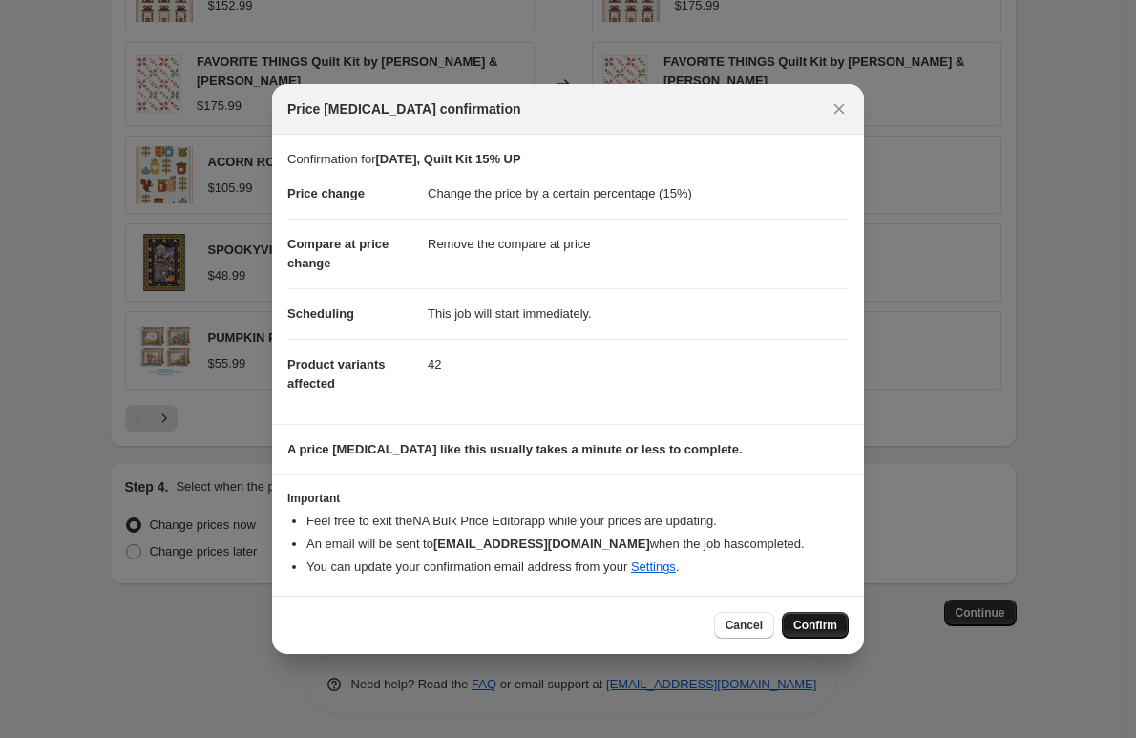
click at [818, 623] on span "Confirm" at bounding box center [815, 625] width 44 height 15
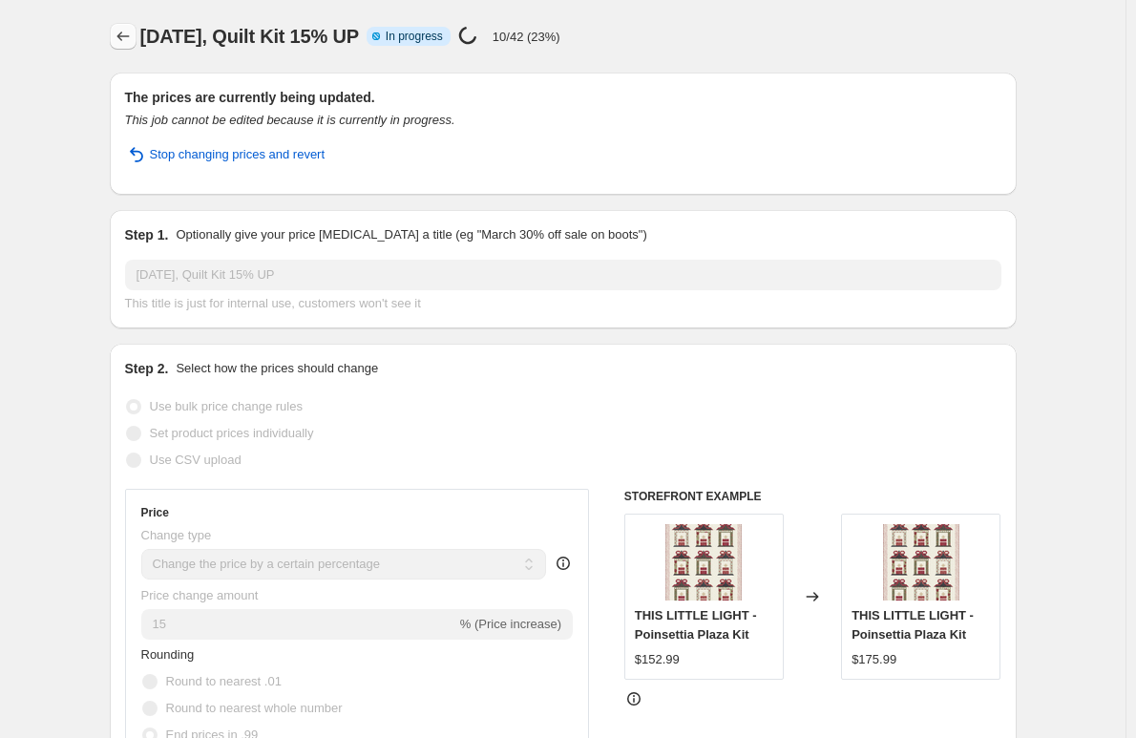
click at [133, 33] on icon "Price change jobs" at bounding box center [123, 36] width 19 height 19
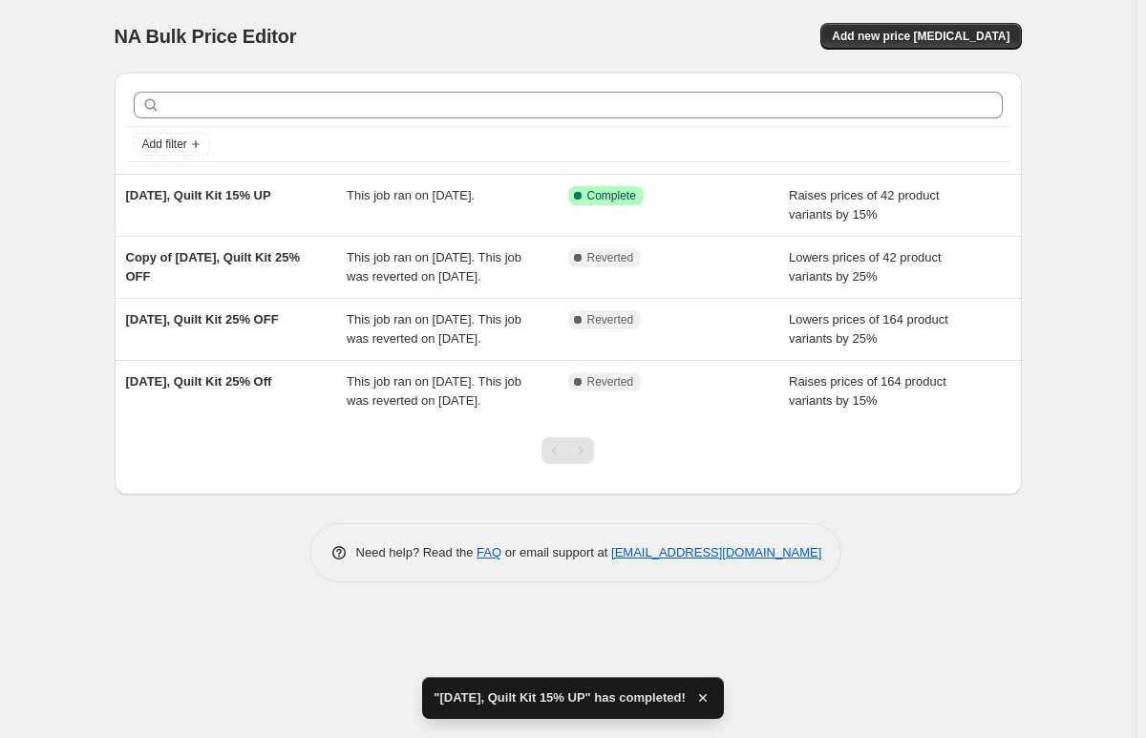
click at [228, 327] on span "[DATE], Quilt Kit 25% OFF" at bounding box center [202, 319] width 153 height 14
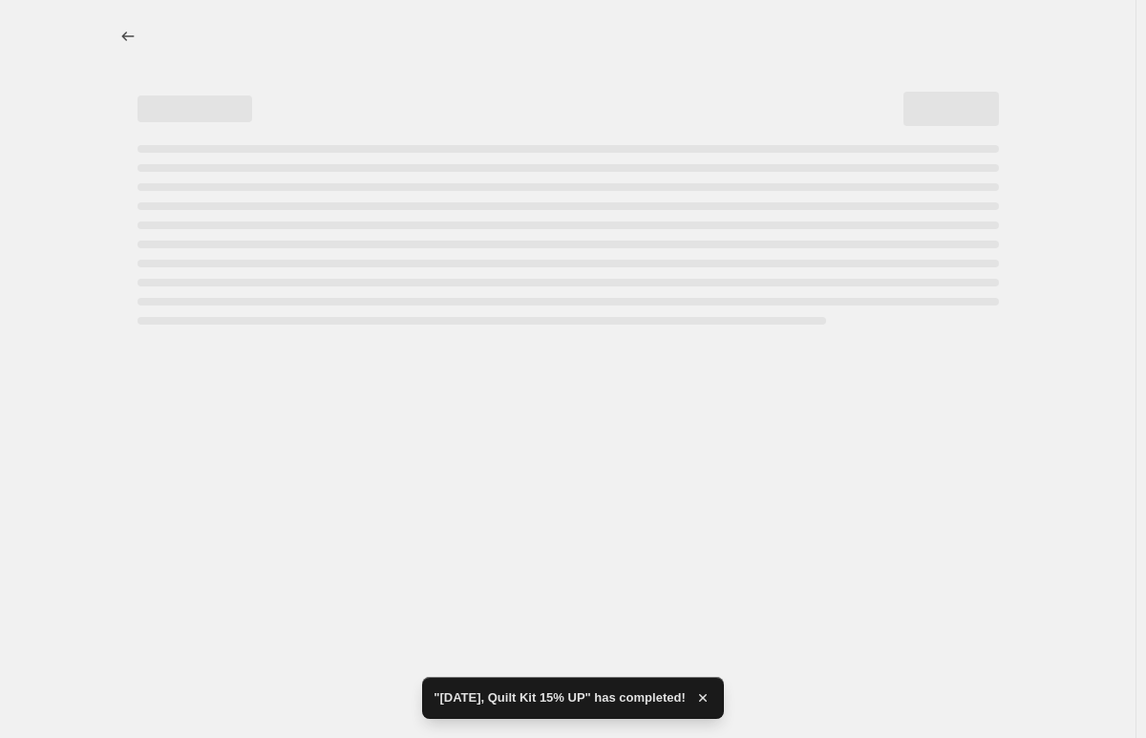
select select "percentage"
select select "collection"
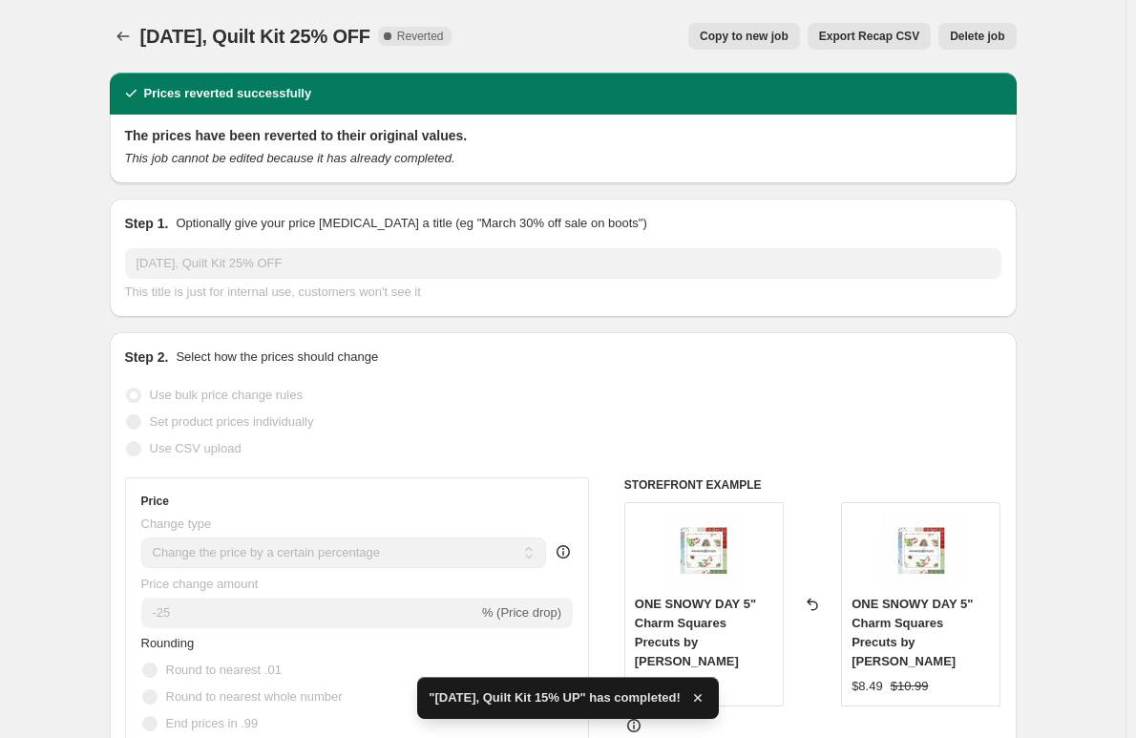
click at [782, 31] on span "Copy to new job" at bounding box center [744, 36] width 89 height 15
select select "percentage"
select select "collection"
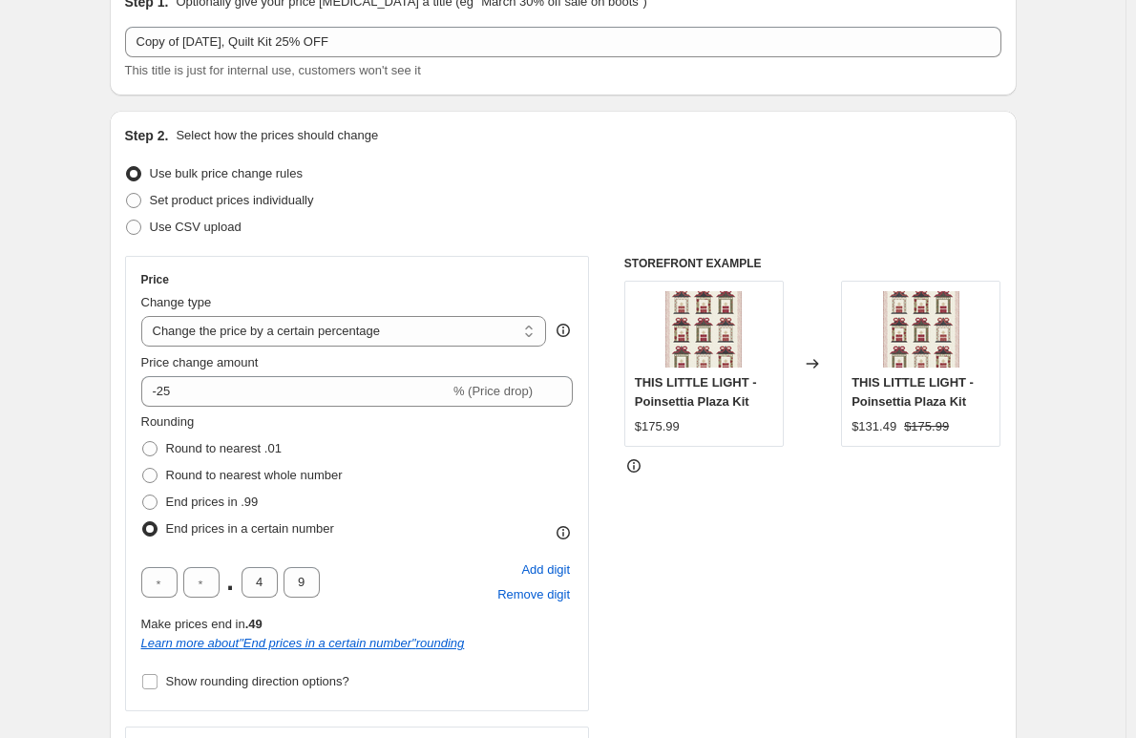
scroll to position [95, 0]
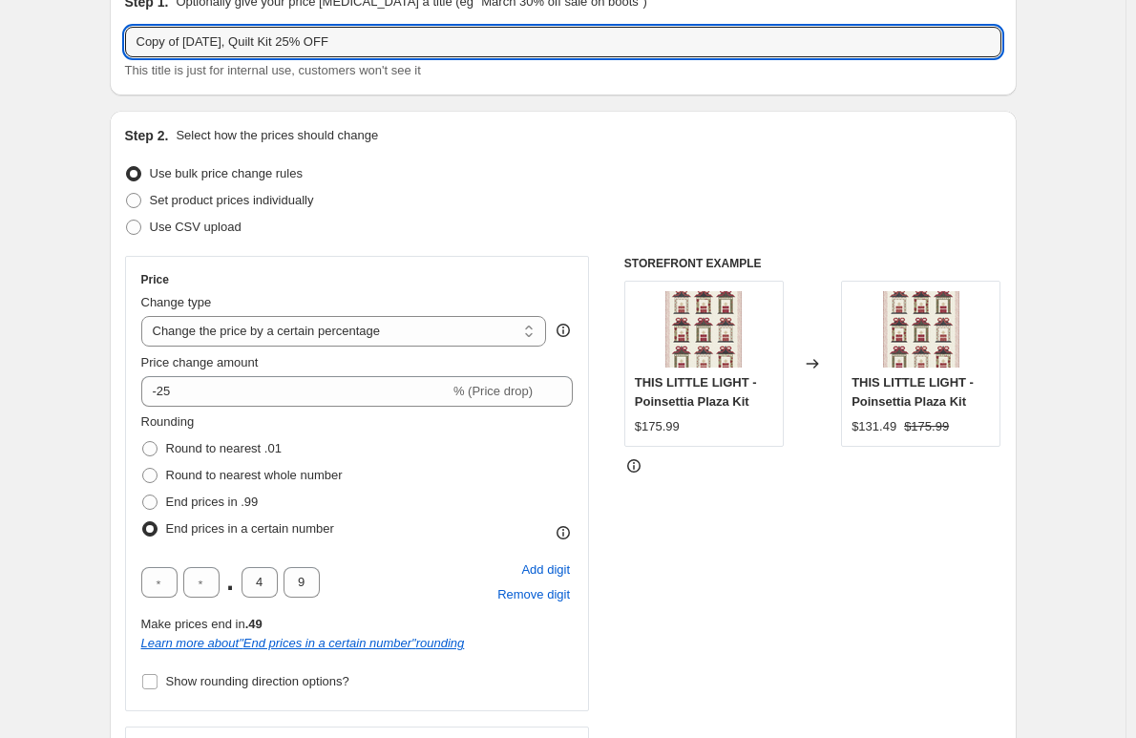
drag, startPoint x: 189, startPoint y: 40, endPoint x: 99, endPoint y: 40, distance: 89.8
click at [333, 33] on input "[DATE], Quilt Kit 25% OFF" at bounding box center [563, 42] width 876 height 31
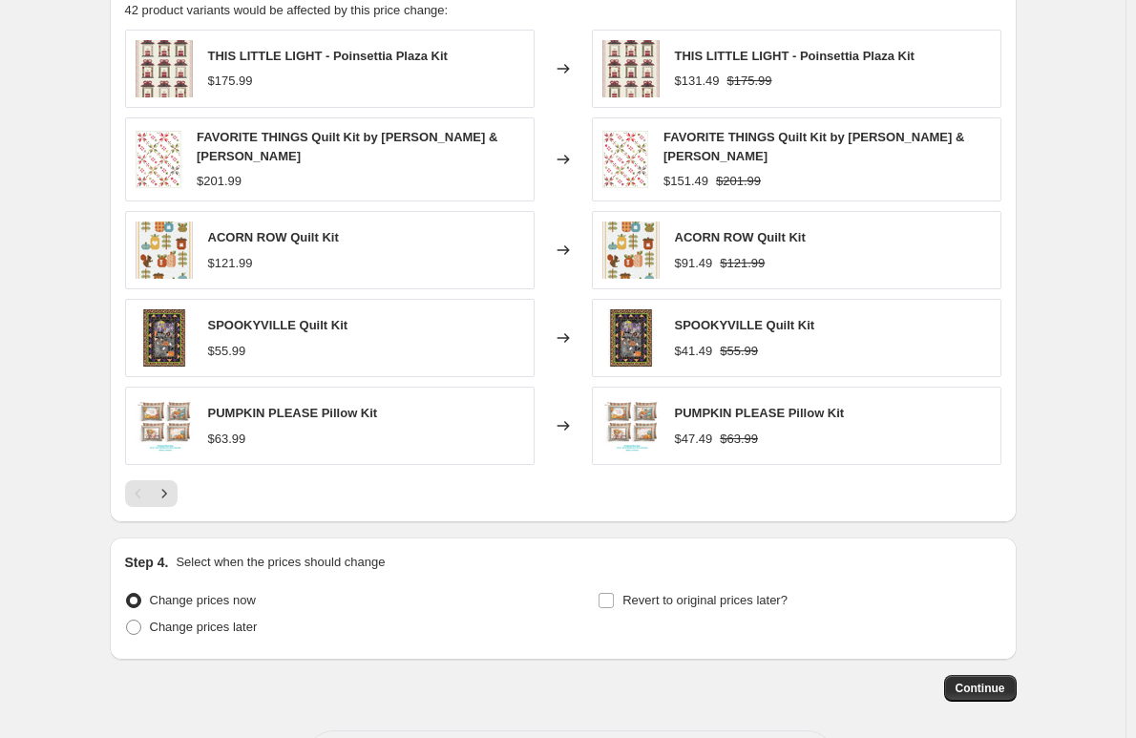
scroll to position [1604, 0]
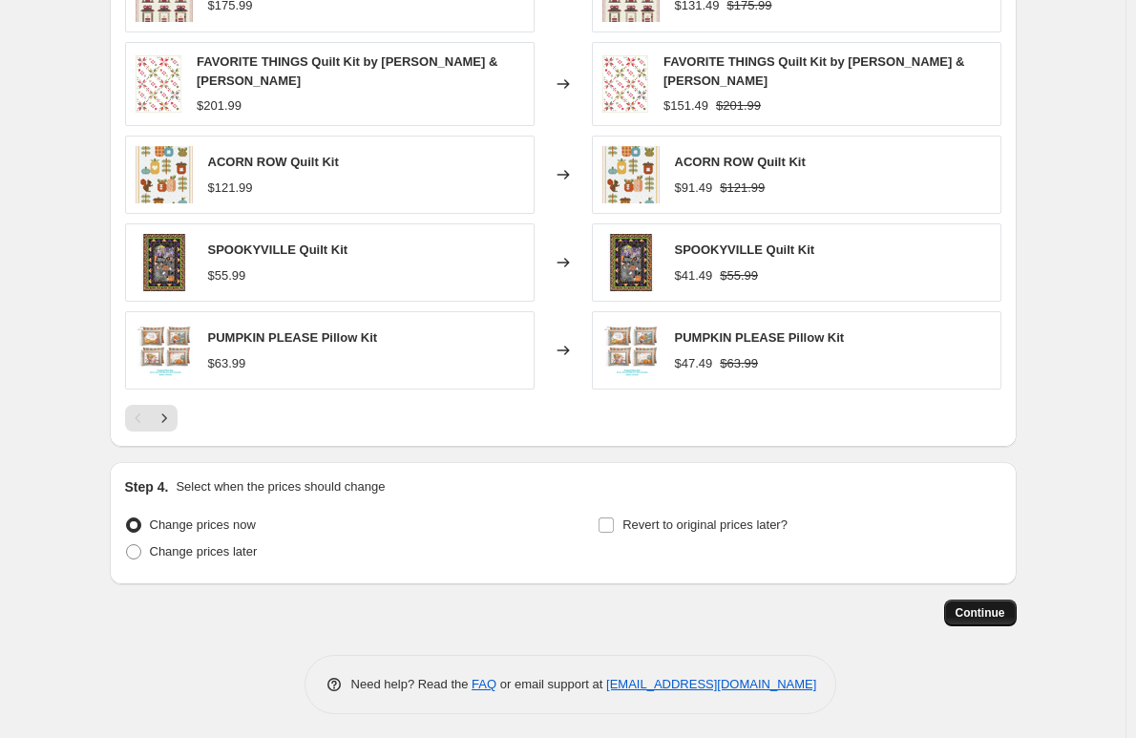
type input "[DATE], Quilt Kit 25% OFF SALE"
click at [983, 605] on span "Continue" at bounding box center [981, 612] width 50 height 15
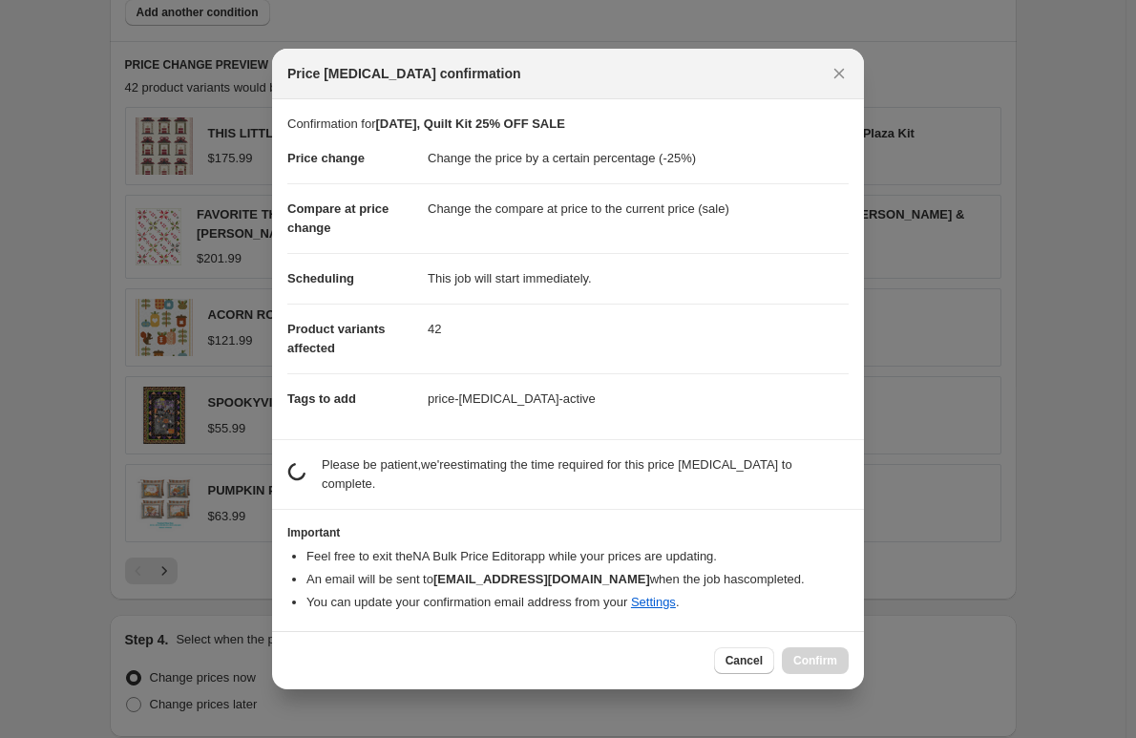
scroll to position [0, 0]
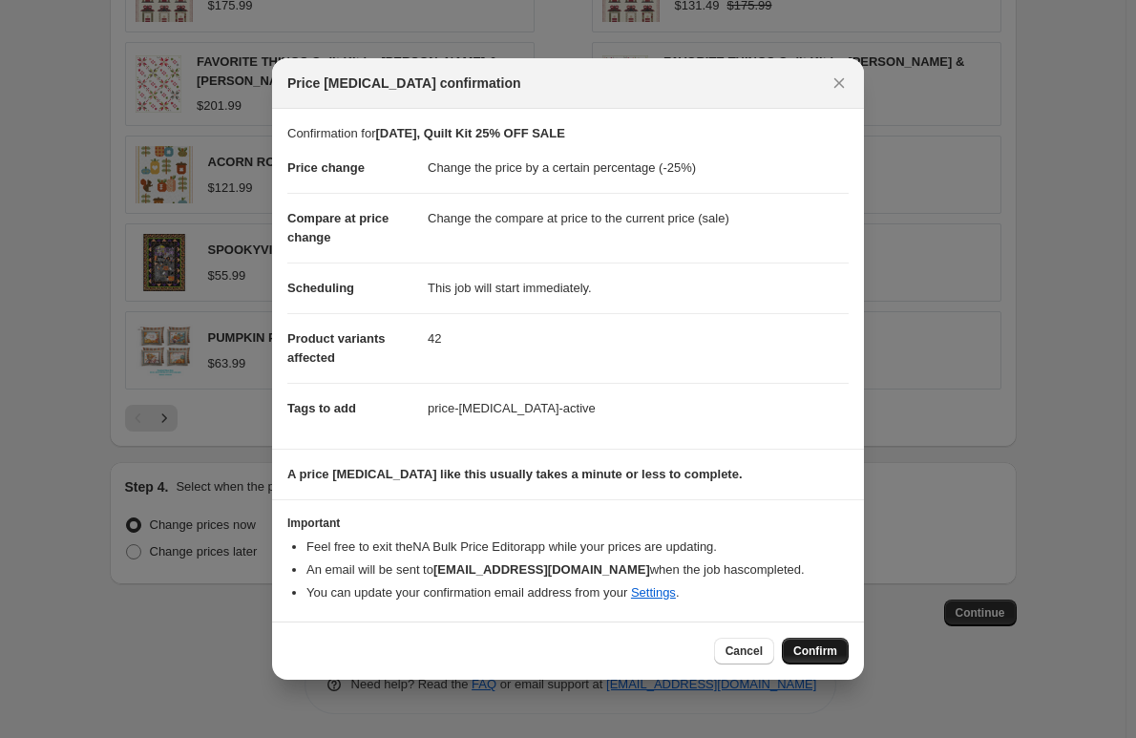
click at [810, 648] on span "Confirm" at bounding box center [815, 651] width 44 height 15
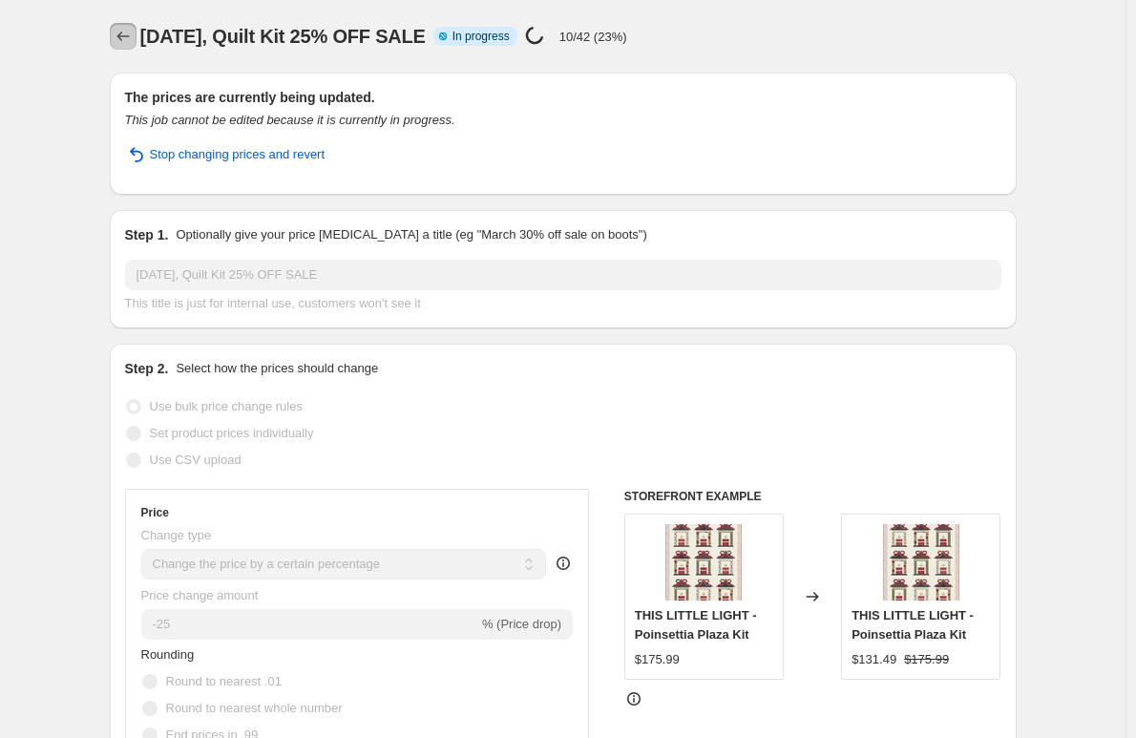
click at [128, 34] on icon "Price change jobs" at bounding box center [123, 36] width 19 height 19
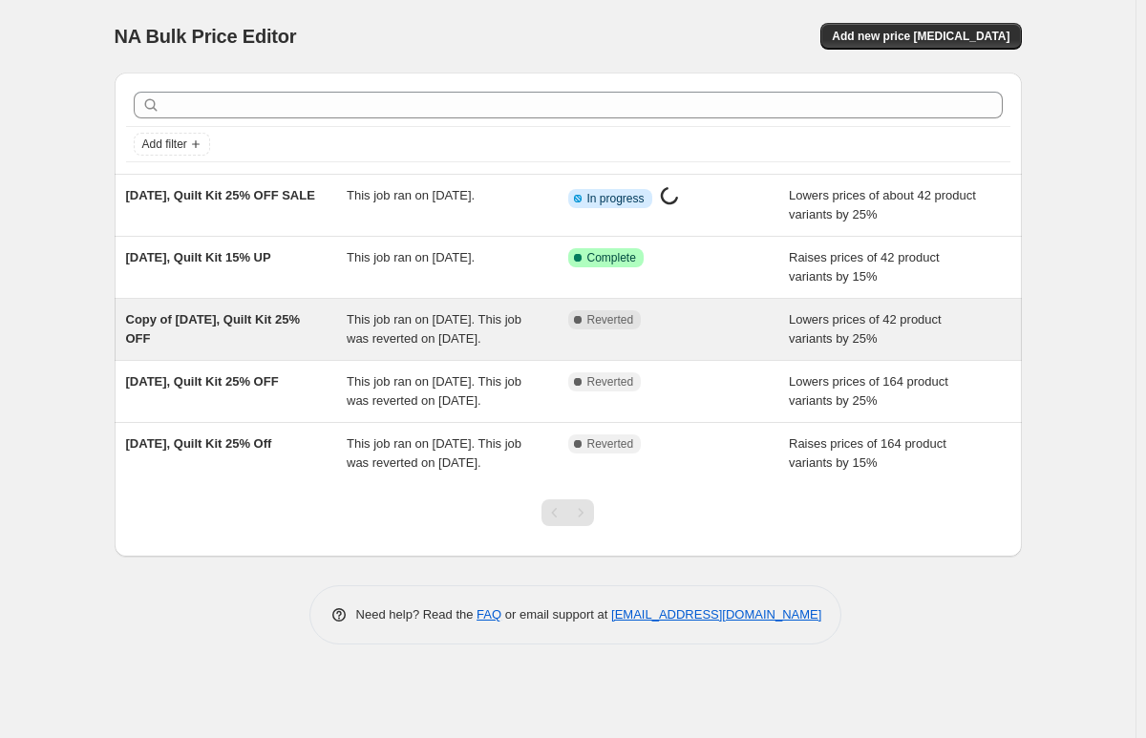
click at [243, 320] on span "Copy of [DATE], Quilt Kit 25% OFF" at bounding box center [213, 328] width 174 height 33
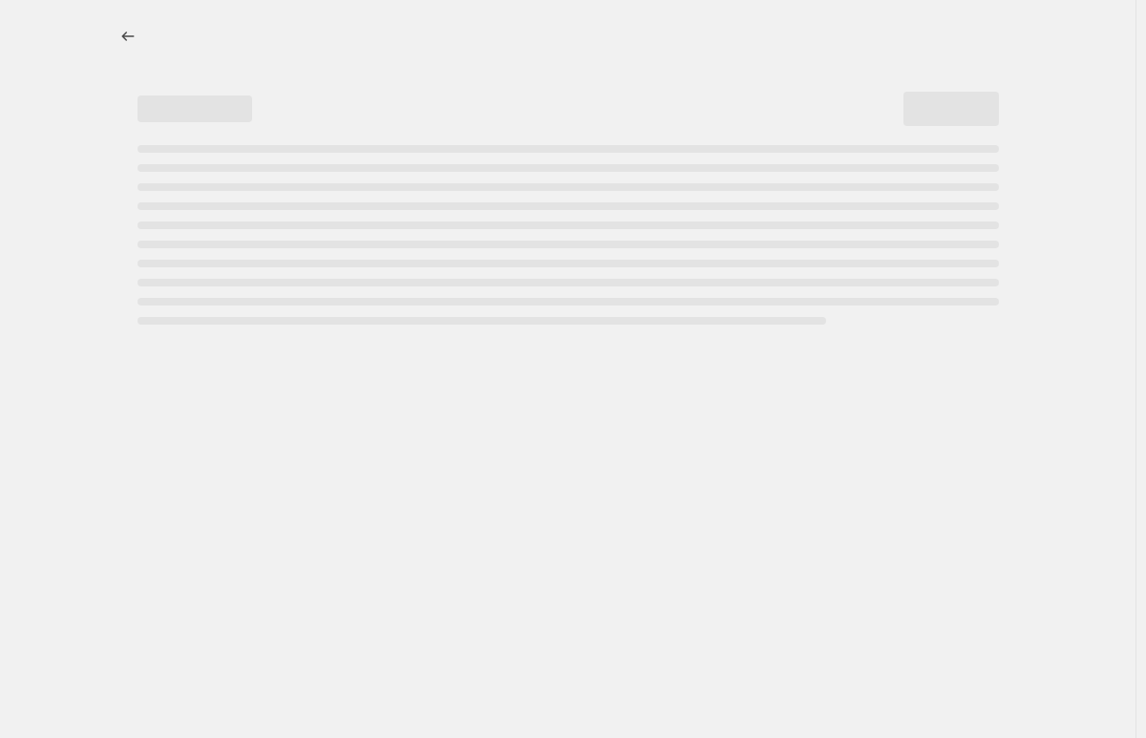
select select "percentage"
select select "collection"
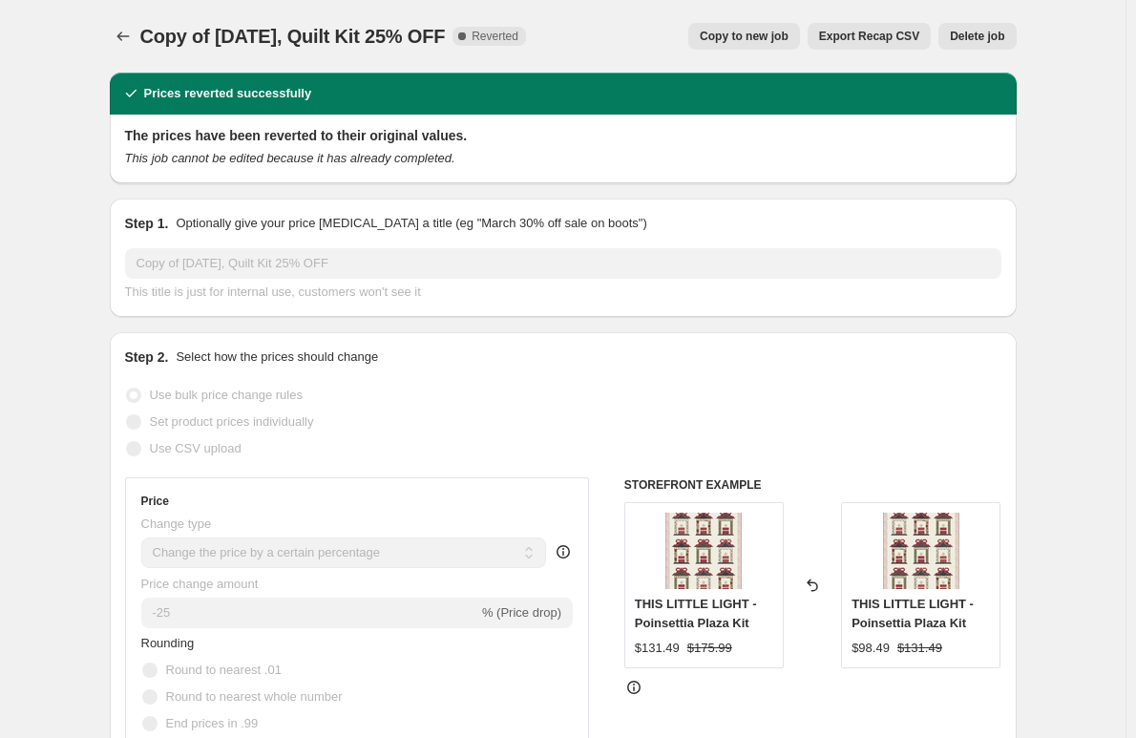
click at [982, 30] on span "Delete job" at bounding box center [977, 36] width 54 height 15
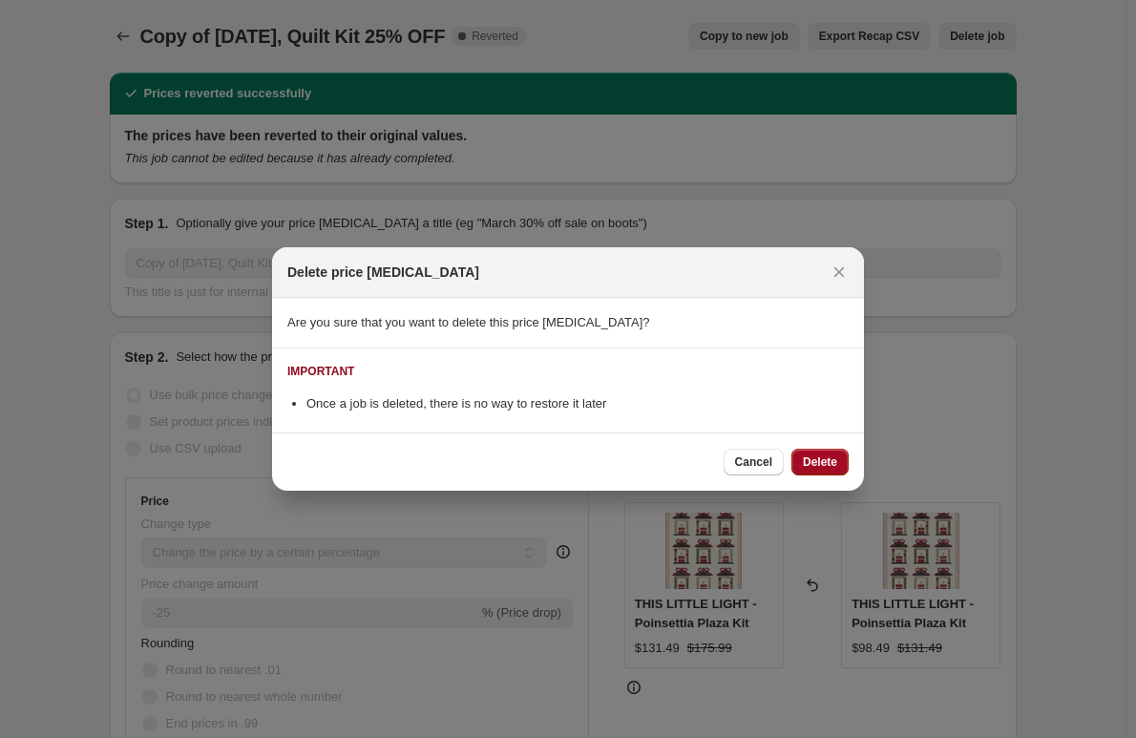
click at [823, 461] on span "Delete" at bounding box center [820, 461] width 34 height 15
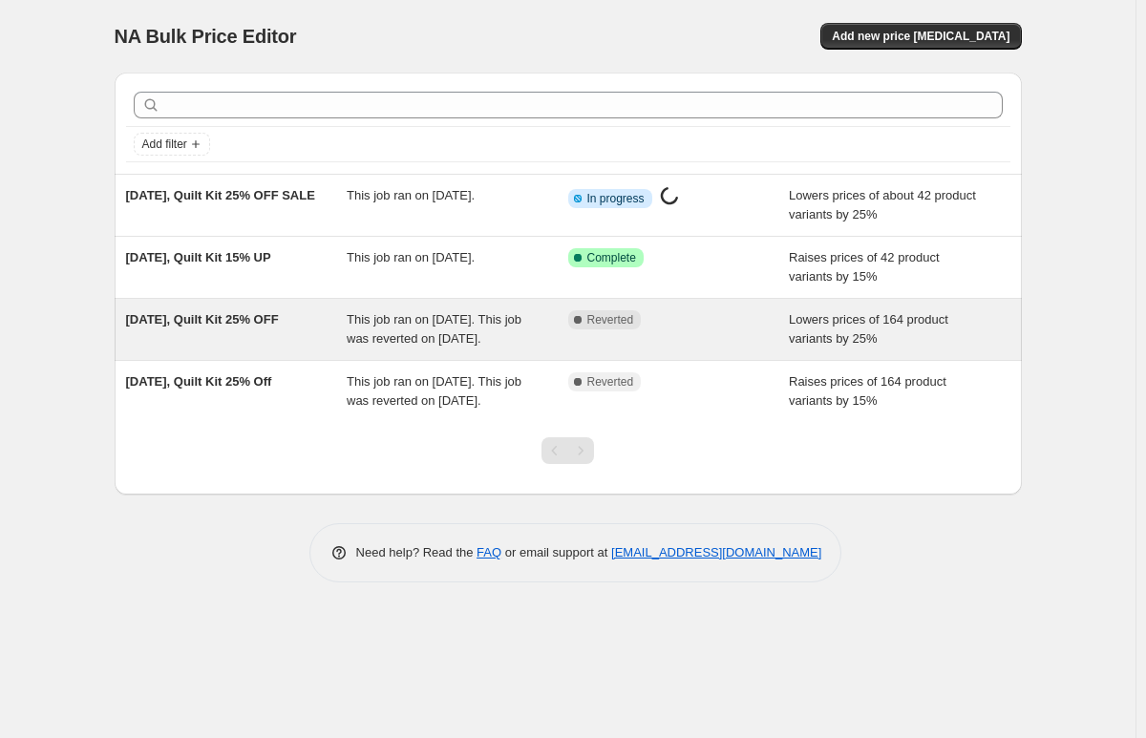
click at [226, 318] on span "[DATE], Quilt Kit 25% OFF" at bounding box center [202, 319] width 153 height 14
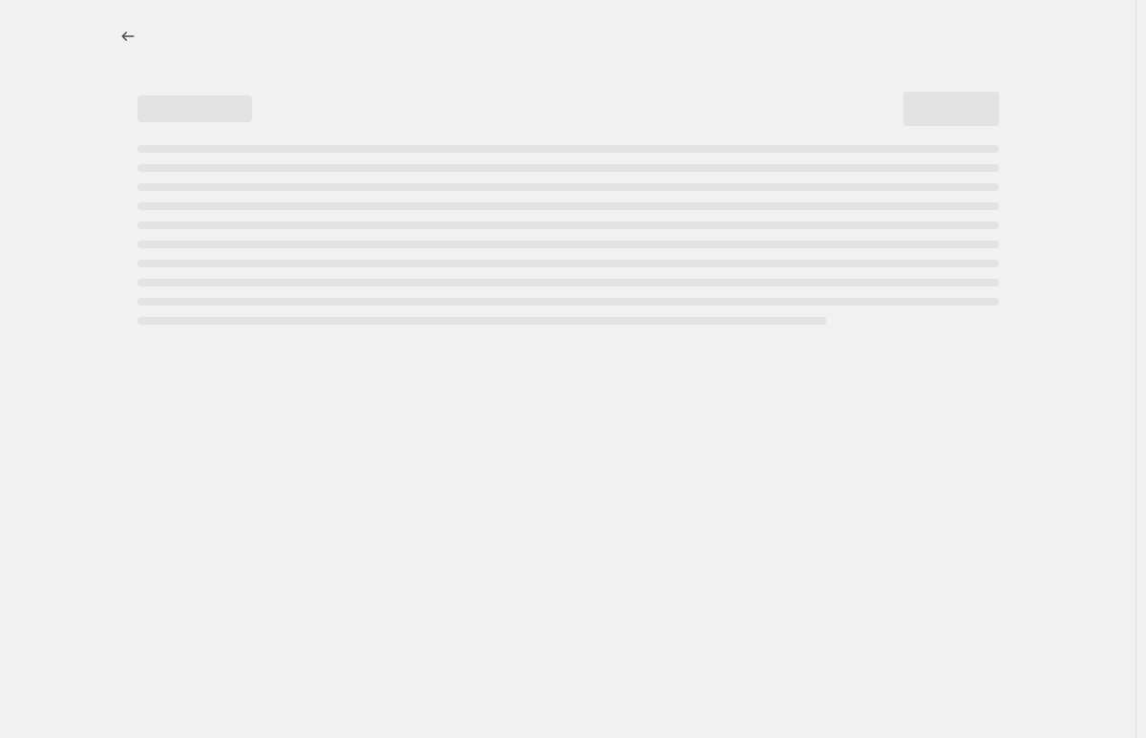
select select "percentage"
select select "collection"
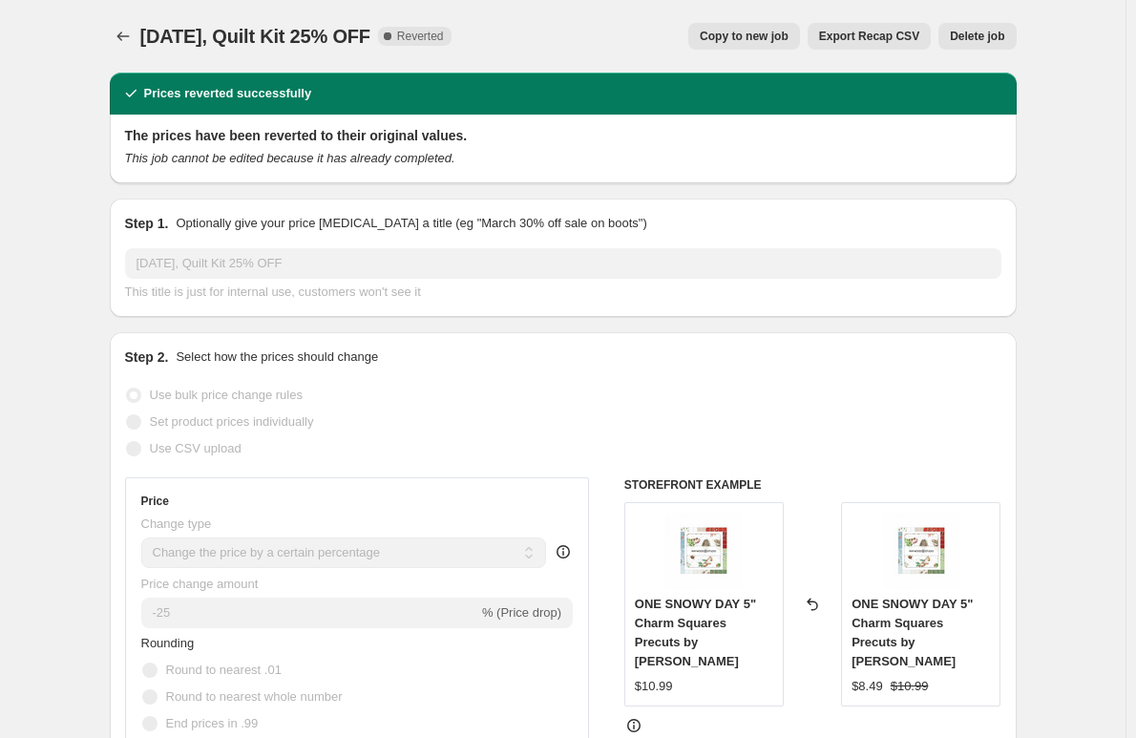
click at [974, 33] on span "Delete job" at bounding box center [977, 36] width 54 height 15
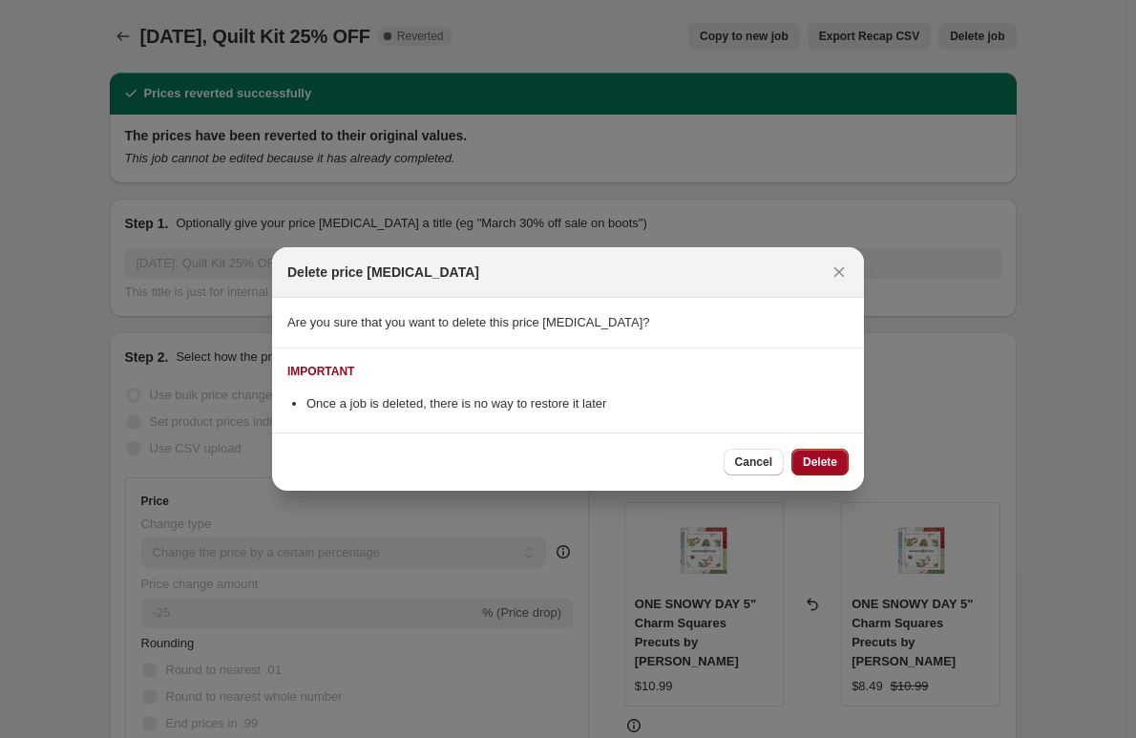
click at [805, 458] on span "Delete" at bounding box center [820, 461] width 34 height 15
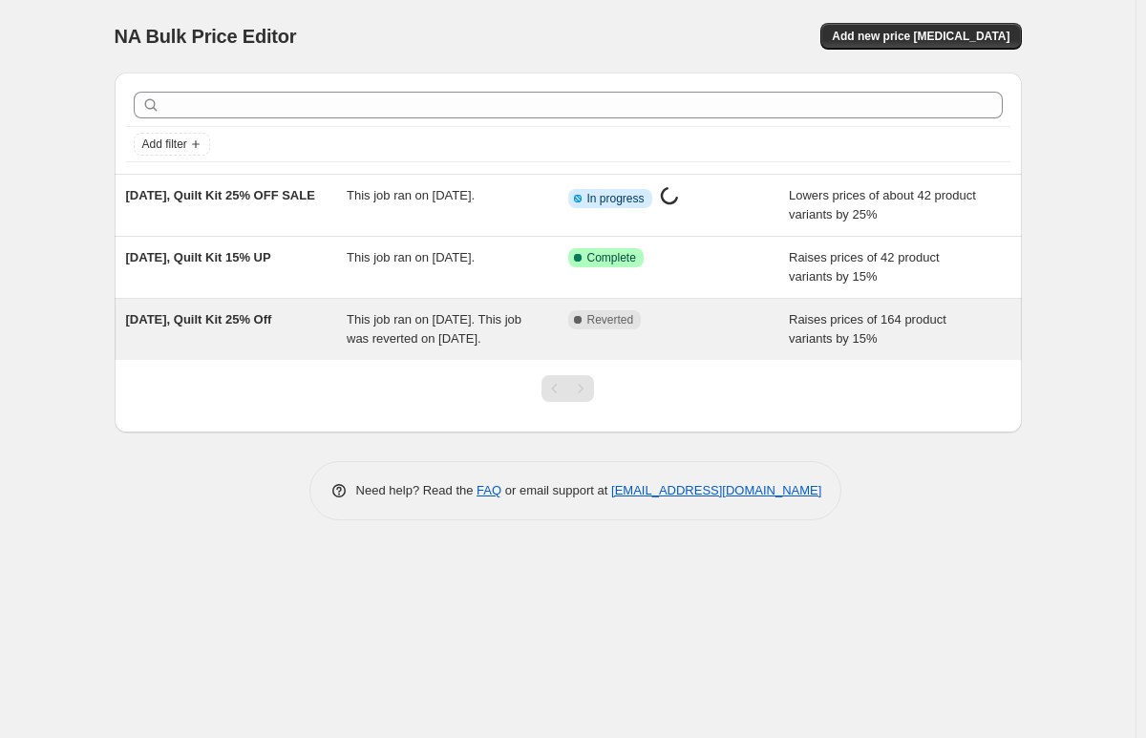
click at [242, 315] on span "[DATE], Quilt Kit 25% Off" at bounding box center [199, 319] width 146 height 14
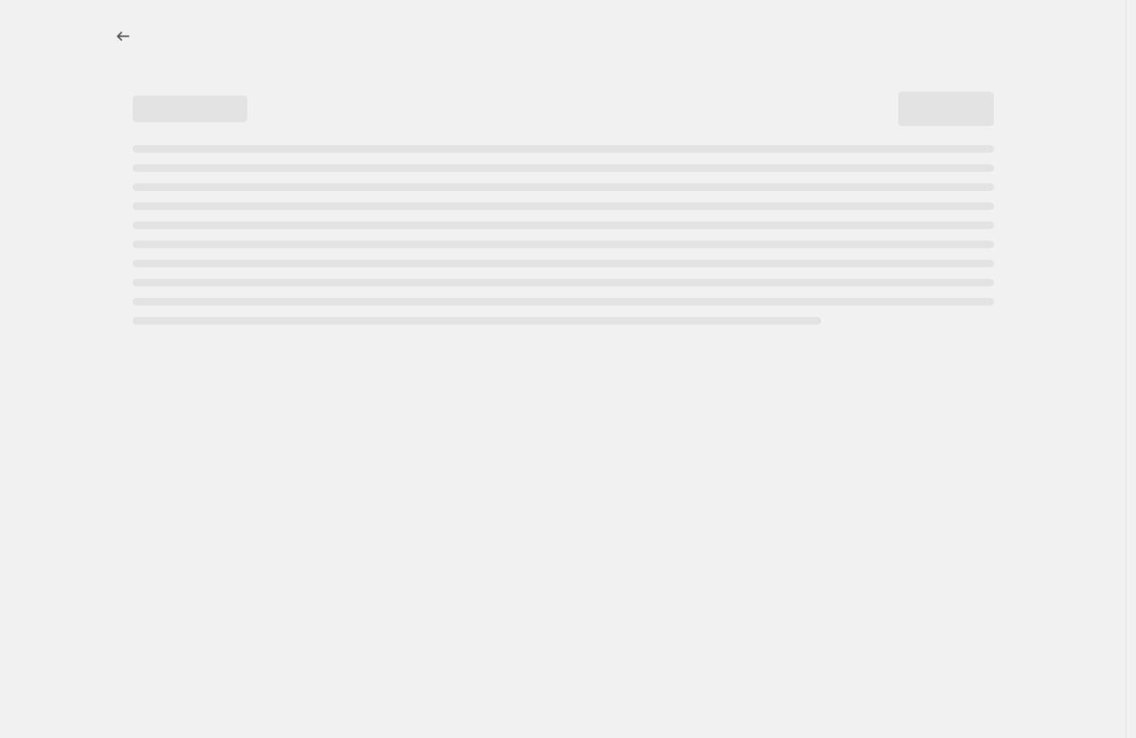
select select "percentage"
select select "remove"
select select "collection"
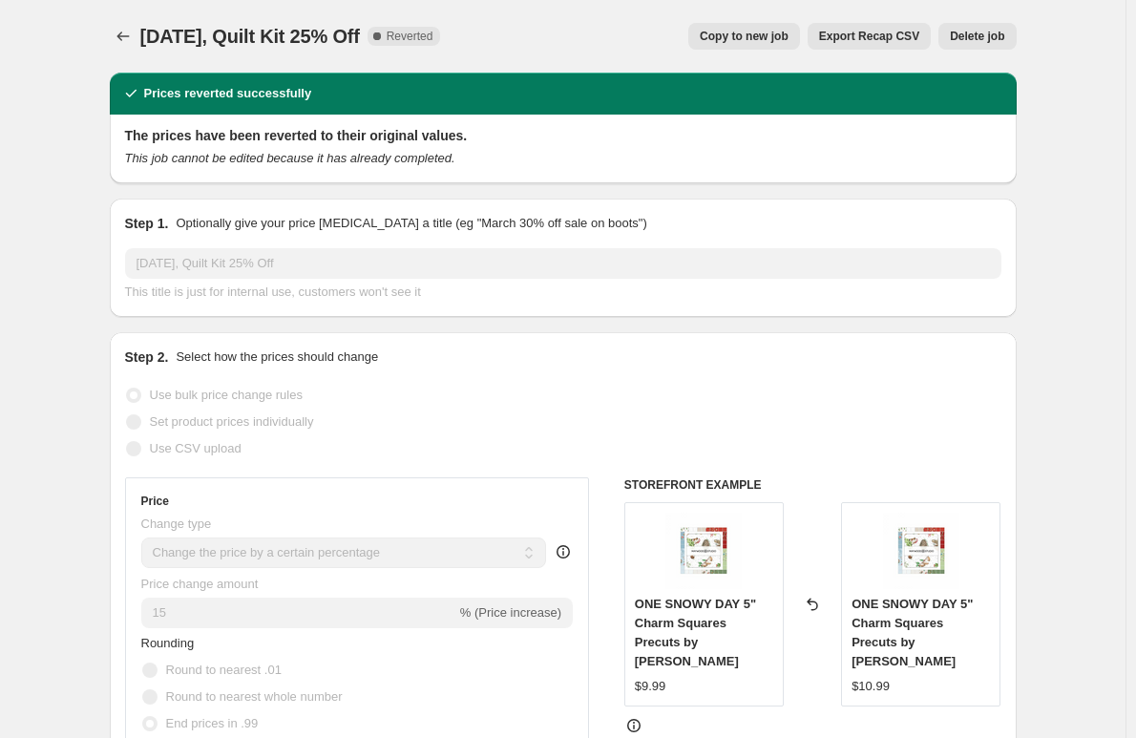
click at [1004, 33] on span "Delete job" at bounding box center [977, 36] width 54 height 15
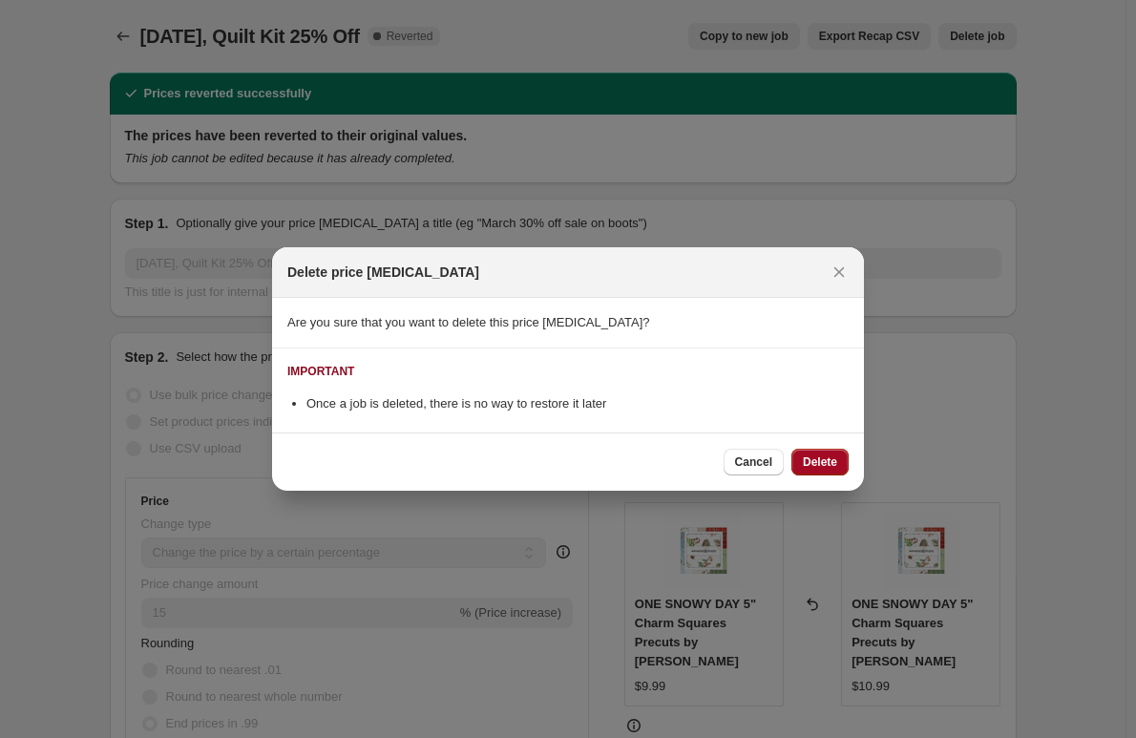
click at [827, 458] on span "Delete" at bounding box center [820, 461] width 34 height 15
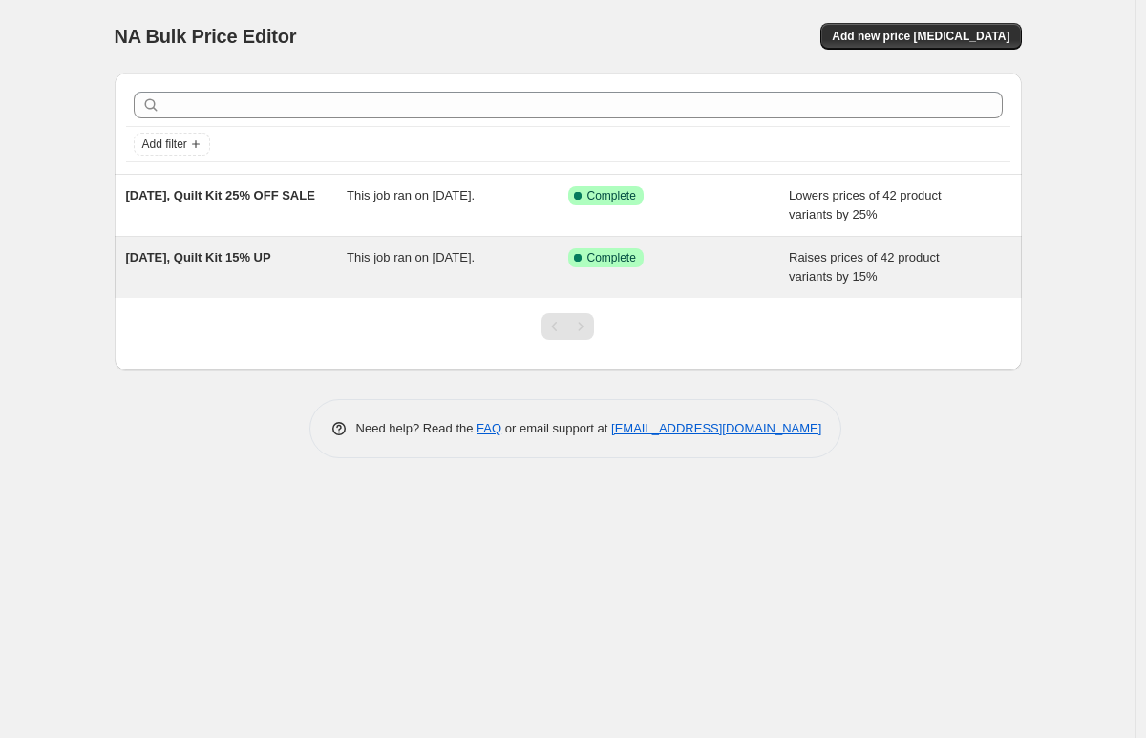
click at [271, 250] on span "[DATE], Quilt Kit 15% UP" at bounding box center [198, 257] width 145 height 14
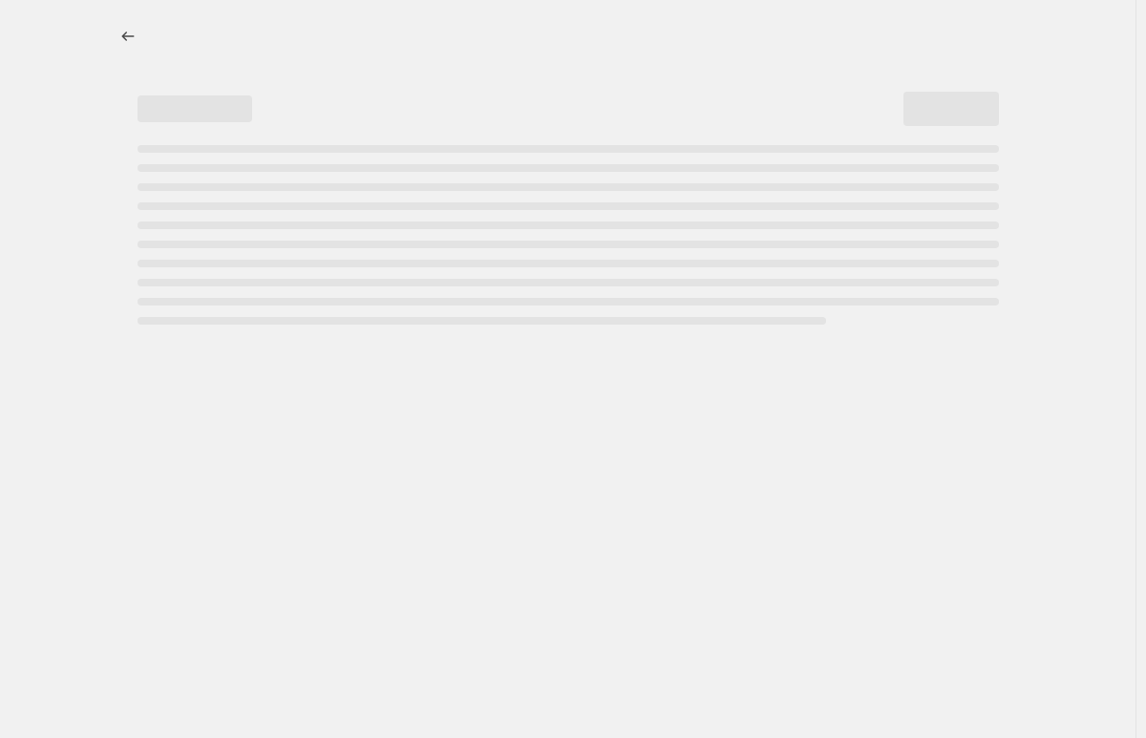
select select "percentage"
select select "remove"
select select "collection"
